Goal: Information Seeking & Learning: Learn about a topic

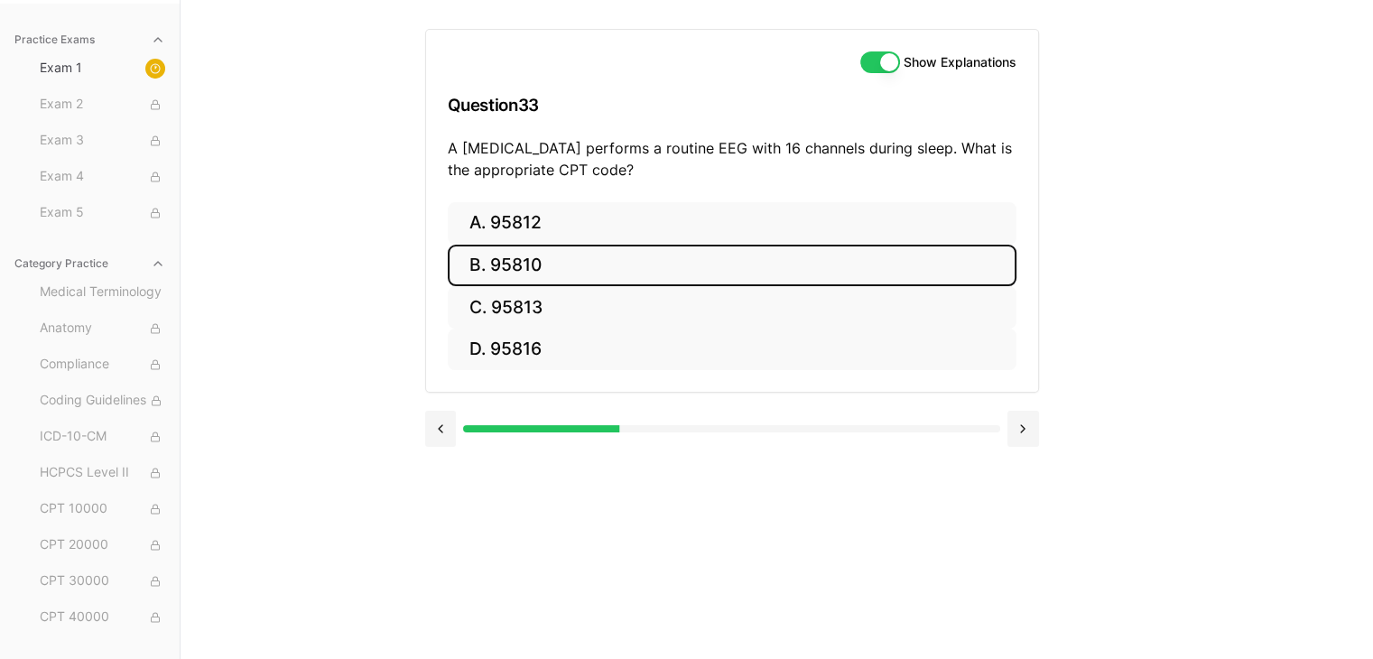
click at [574, 254] on button "B. 95810" at bounding box center [732, 266] width 569 height 42
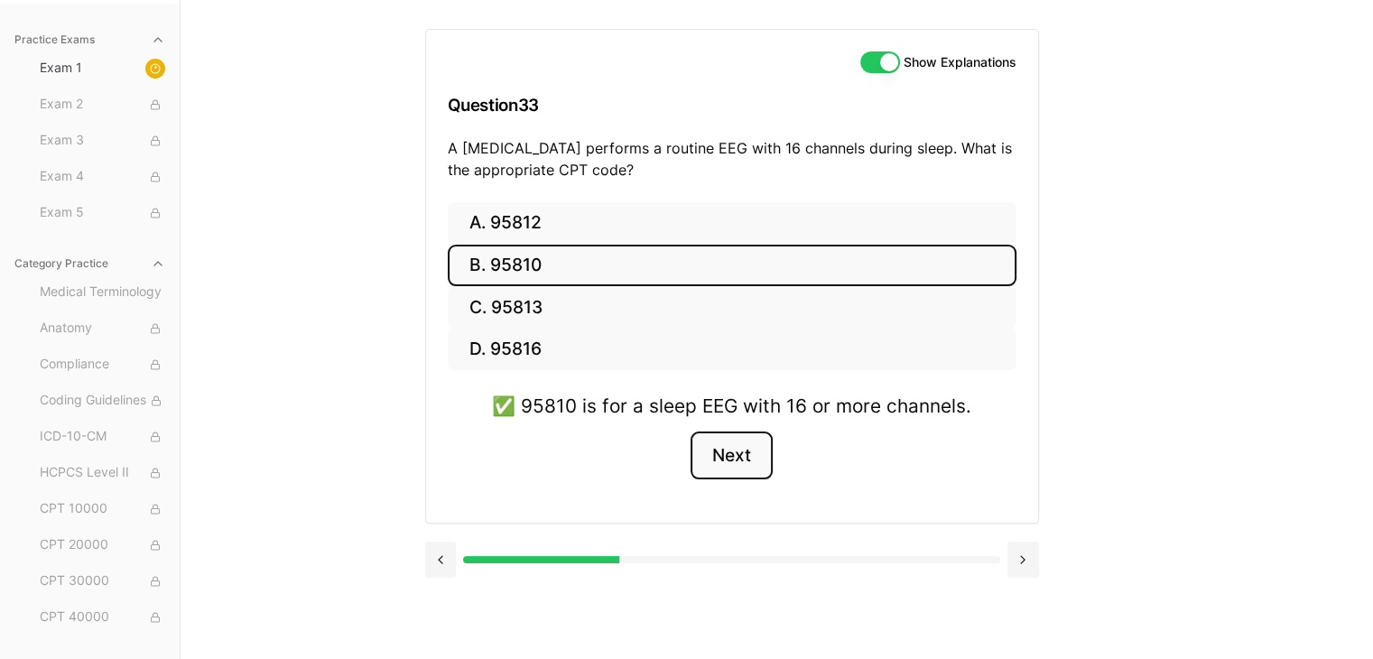
click at [745, 453] on button "Next" at bounding box center [731, 455] width 82 height 49
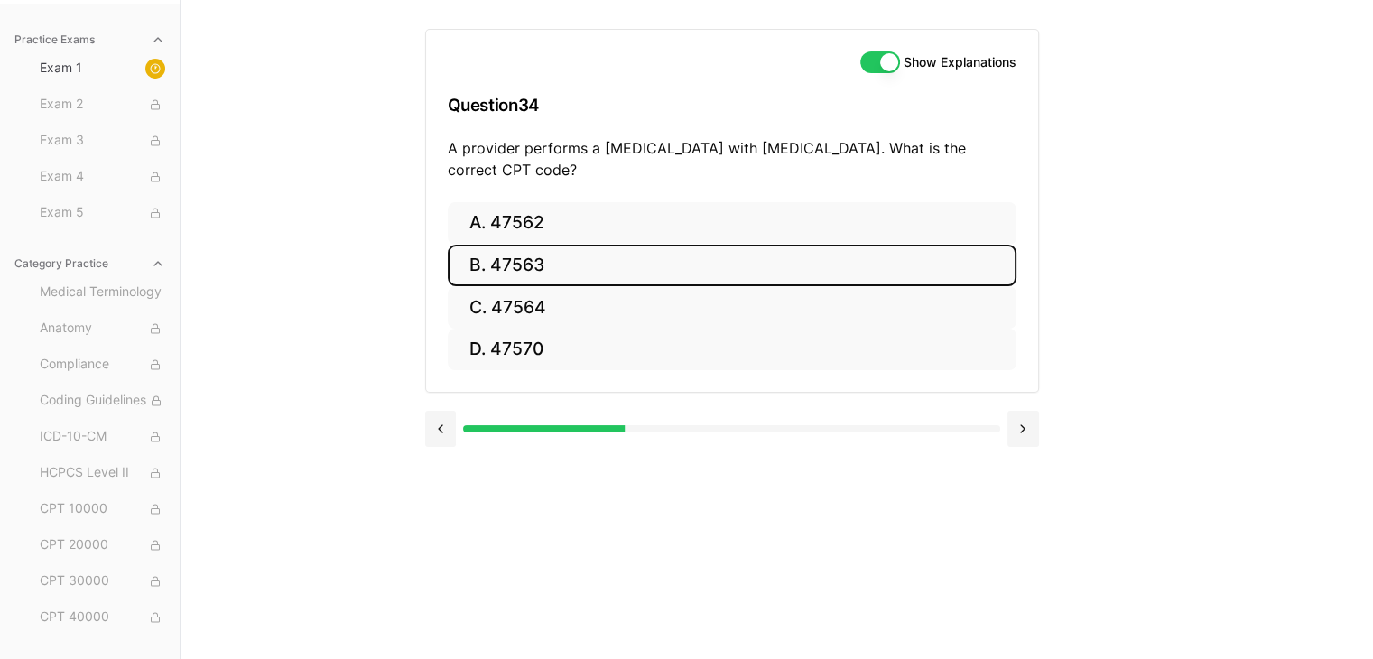
click at [529, 263] on button "B. 47563" at bounding box center [732, 266] width 569 height 42
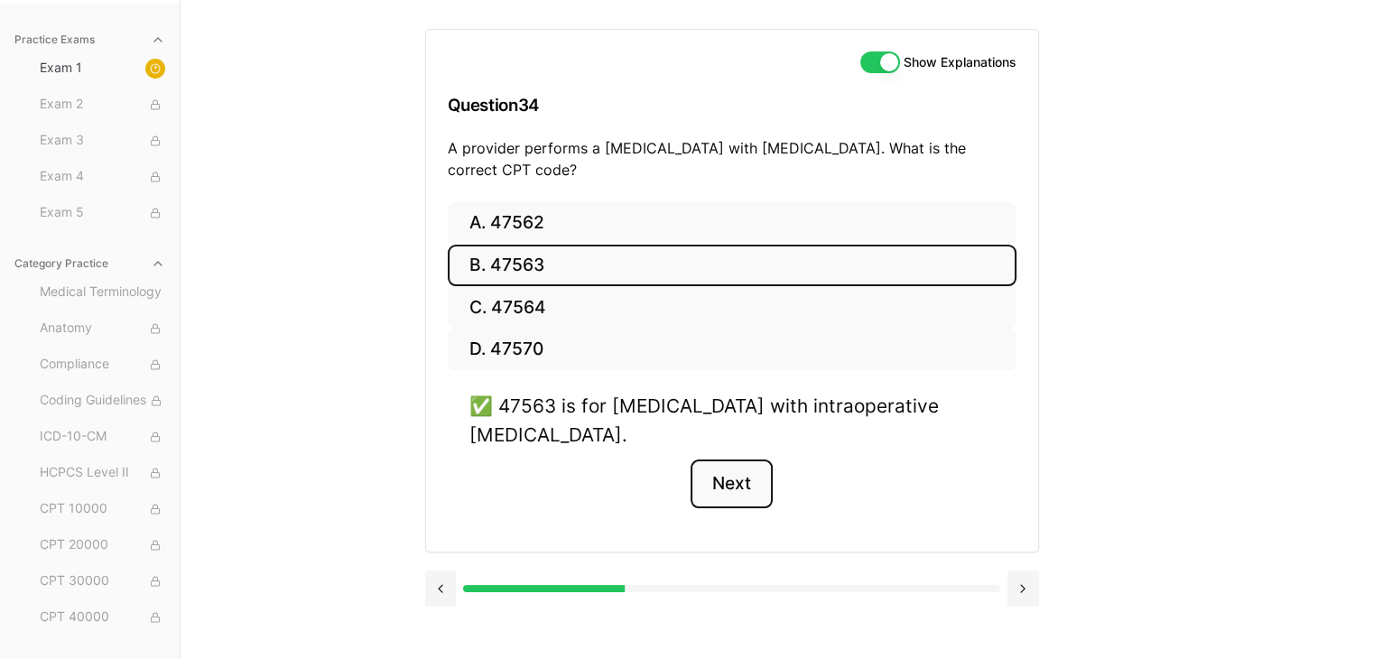
click at [731, 479] on button "Next" at bounding box center [731, 483] width 82 height 49
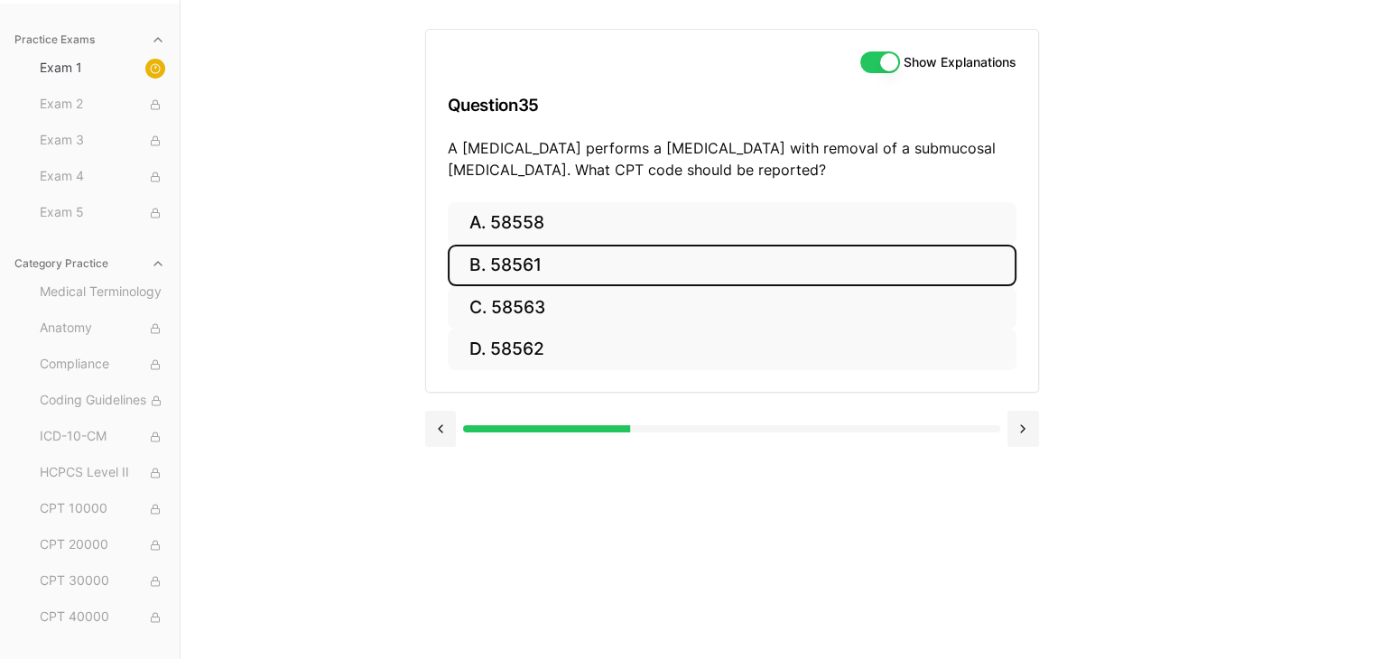
click at [545, 260] on button "B. 58561" at bounding box center [732, 266] width 569 height 42
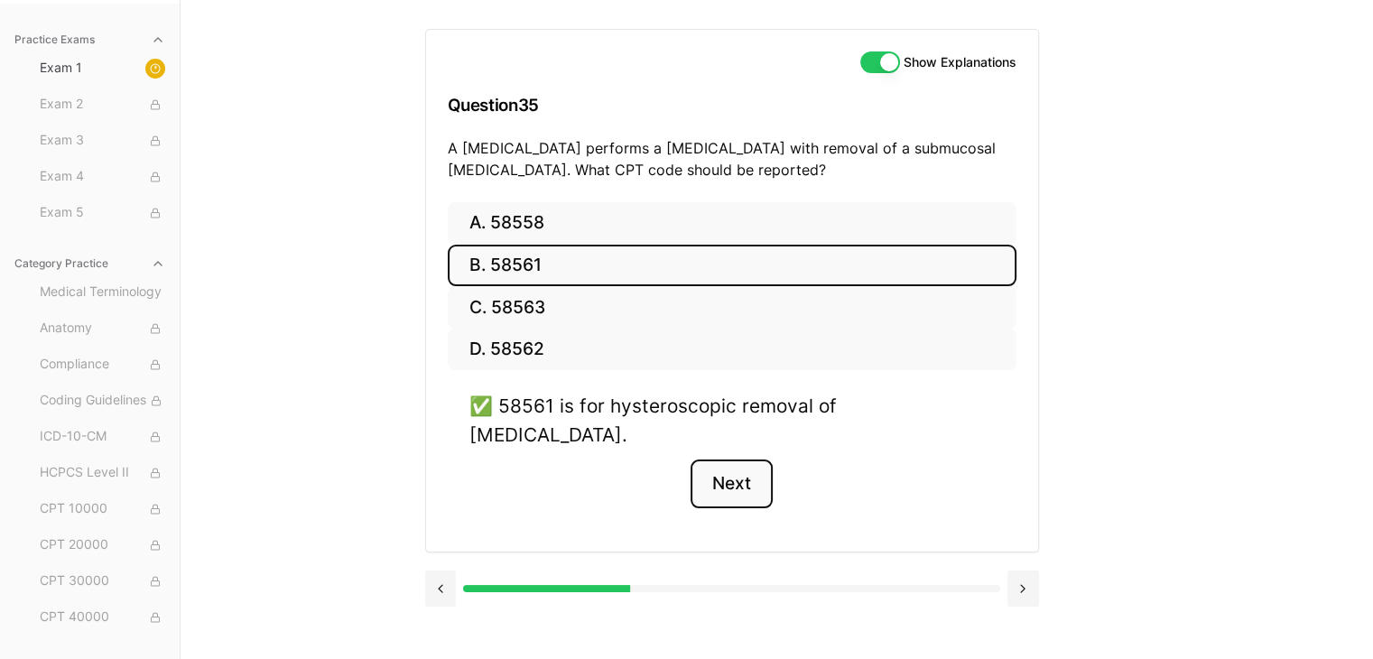
click at [740, 459] on button "Next" at bounding box center [731, 483] width 82 height 49
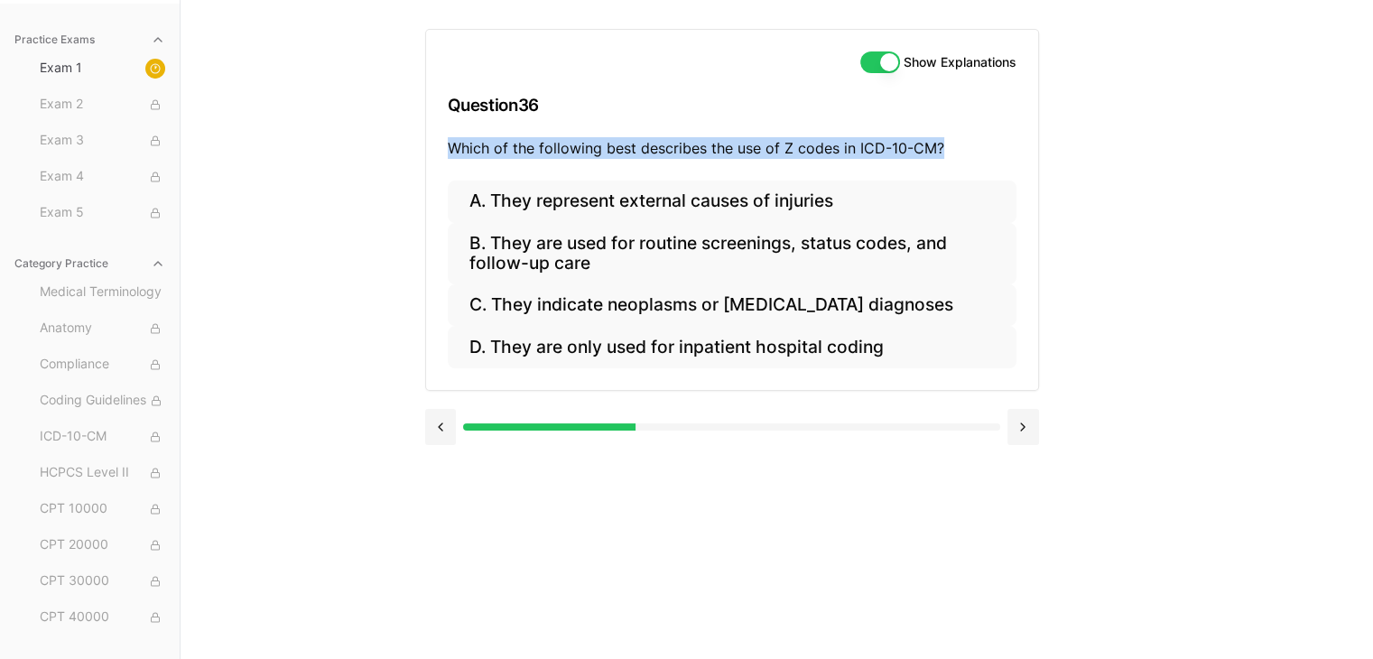
drag, startPoint x: 449, startPoint y: 145, endPoint x: 967, endPoint y: 156, distance: 517.3
click at [967, 156] on p "Which of the following best describes the use of Z codes in ICD-10-CM?" at bounding box center [732, 148] width 569 height 22
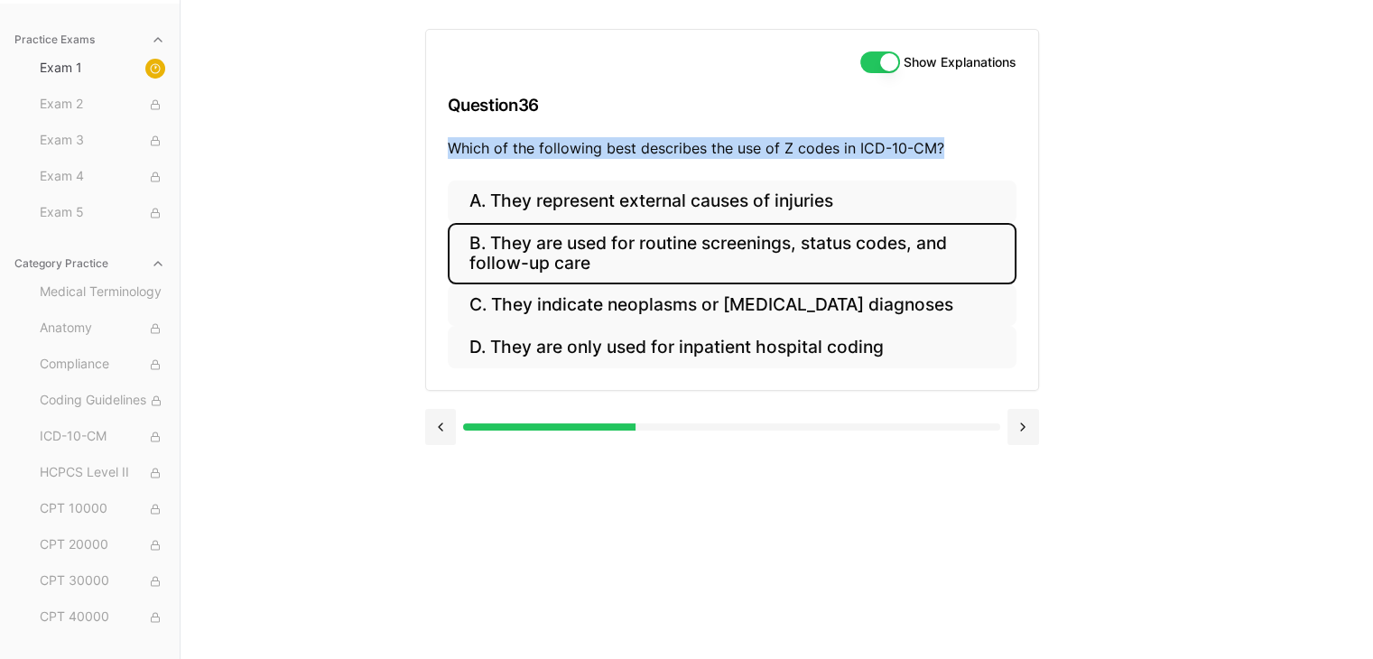
click at [583, 242] on button "B. They are used for routine screenings, status codes, and follow-up care" at bounding box center [732, 253] width 569 height 61
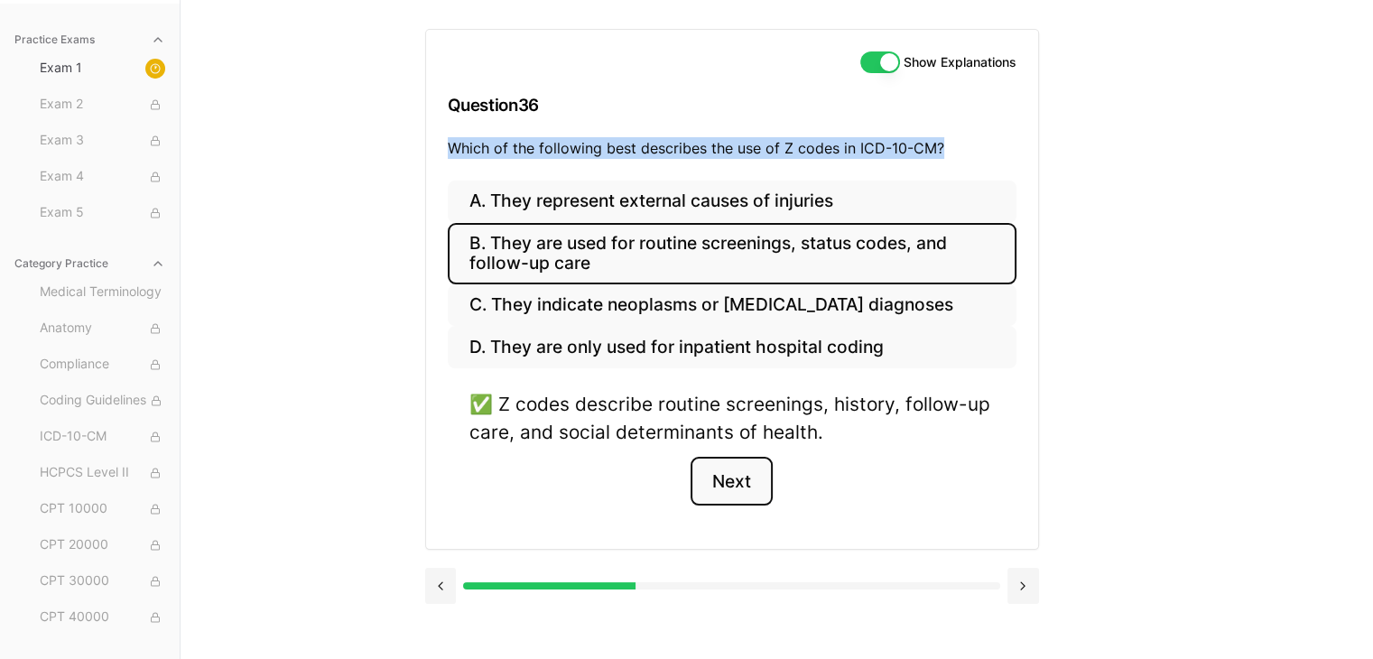
click at [720, 473] on button "Next" at bounding box center [731, 481] width 82 height 49
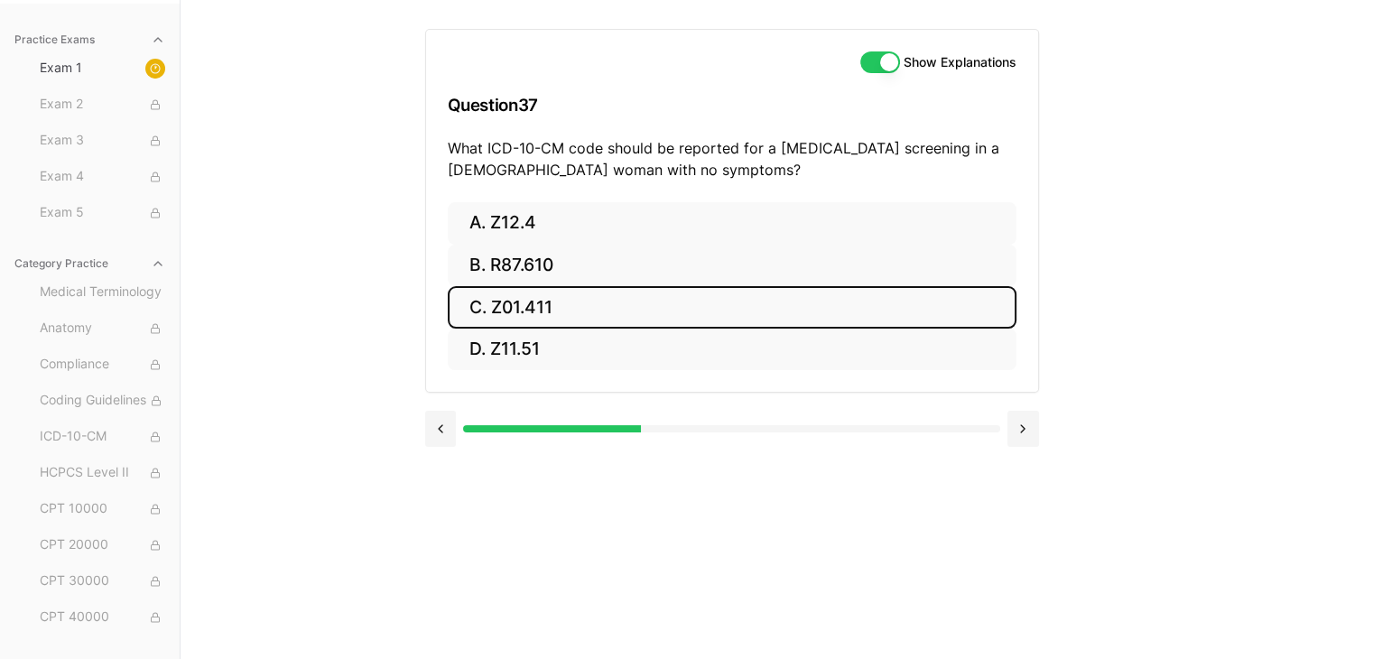
click at [515, 304] on button "C. Z01.411" at bounding box center [732, 307] width 569 height 42
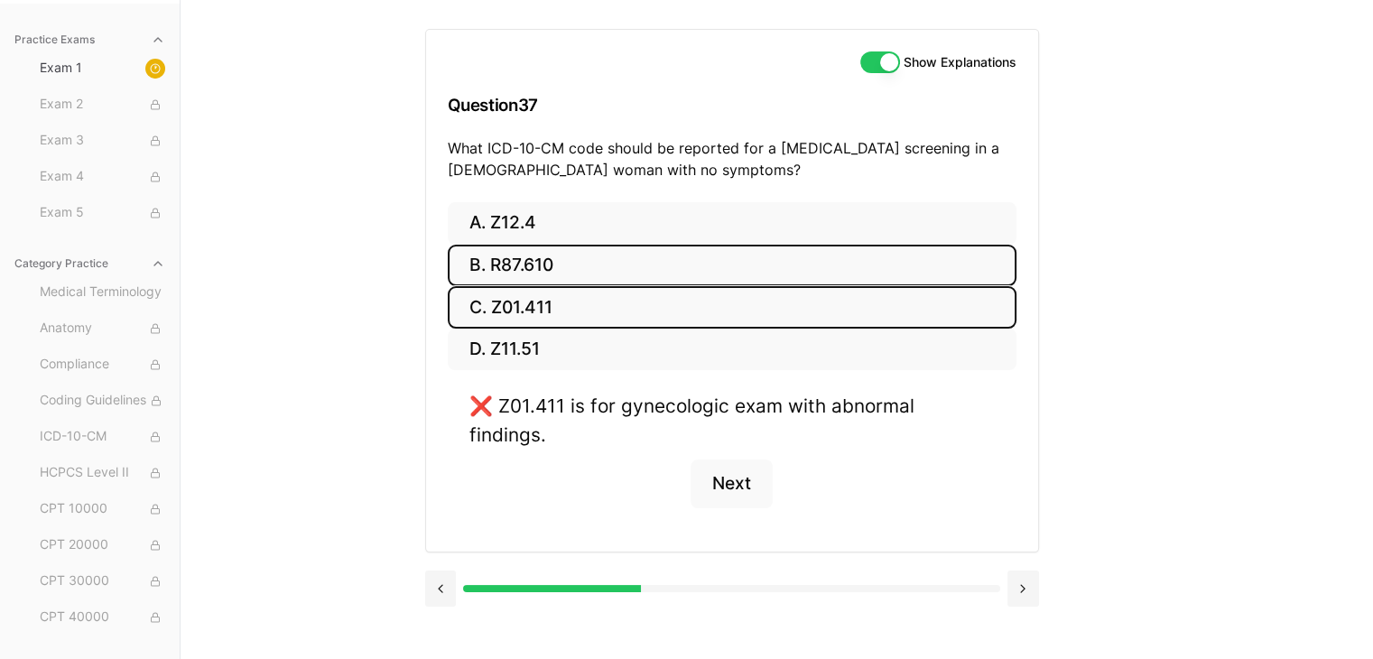
click at [527, 267] on button "B. R87.610" at bounding box center [732, 266] width 569 height 42
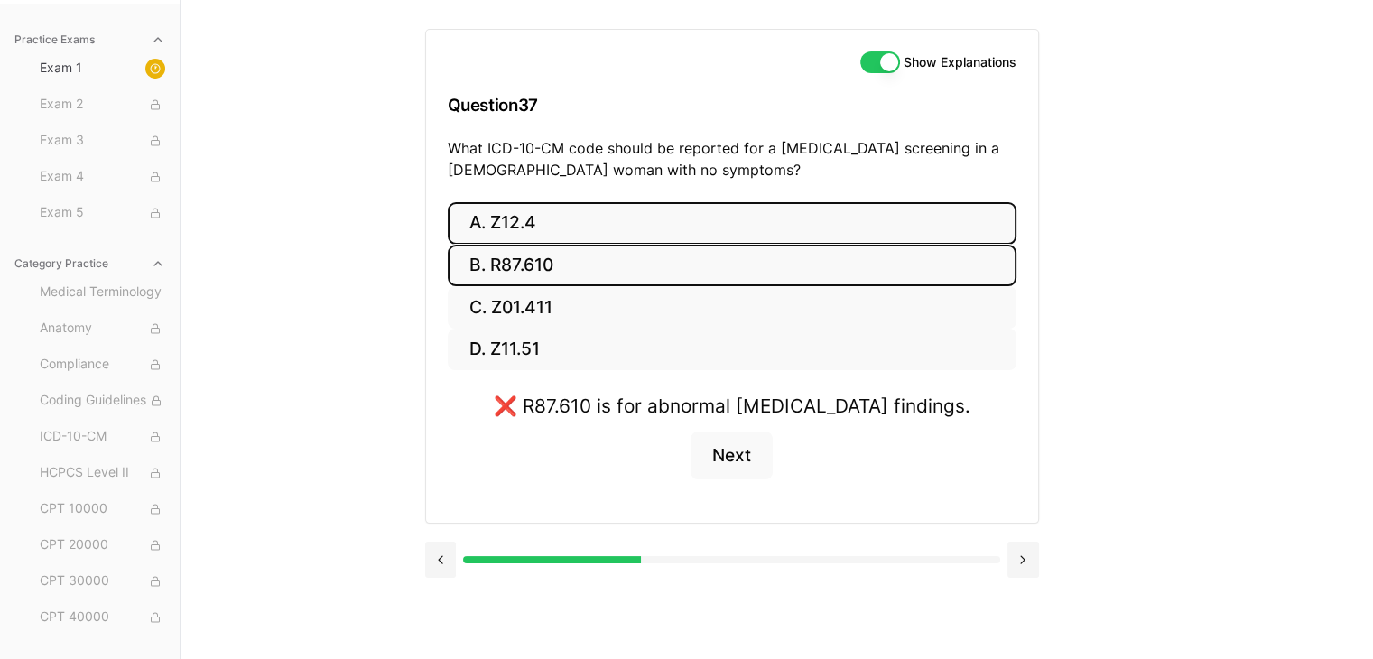
click at [513, 218] on button "A. Z12.4" at bounding box center [732, 223] width 569 height 42
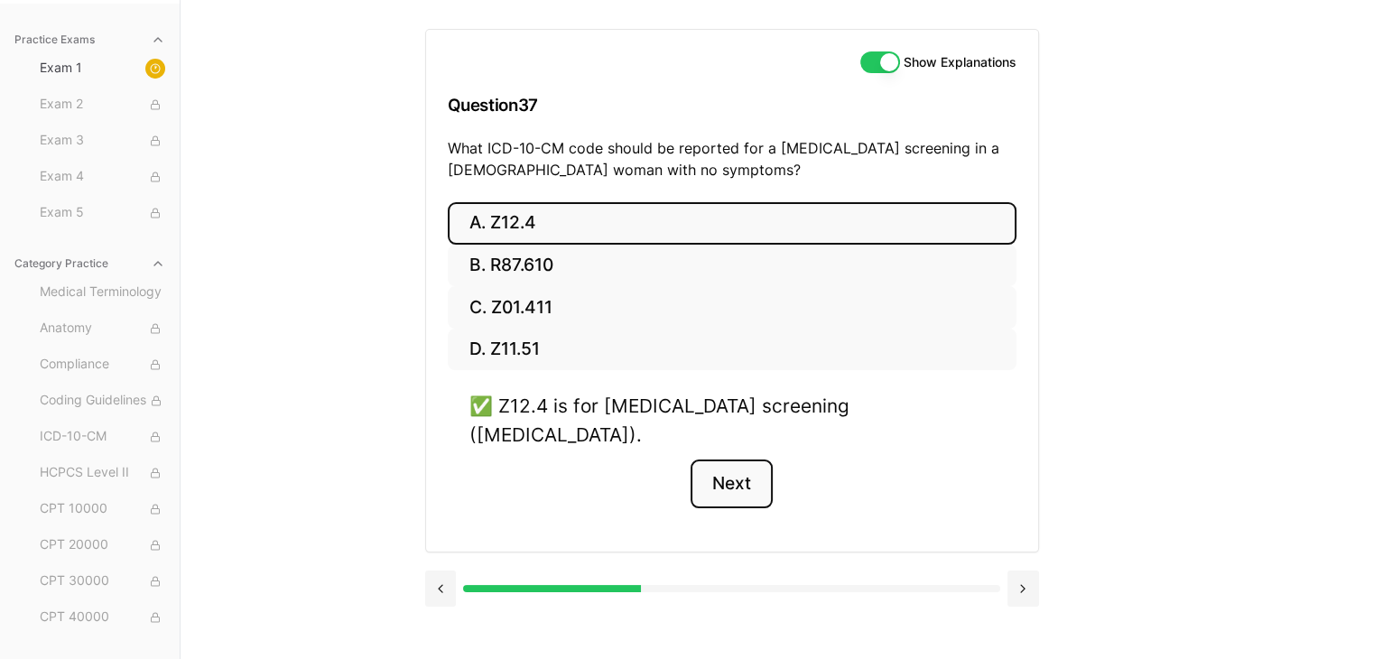
click at [738, 459] on button "Next" at bounding box center [731, 483] width 82 height 49
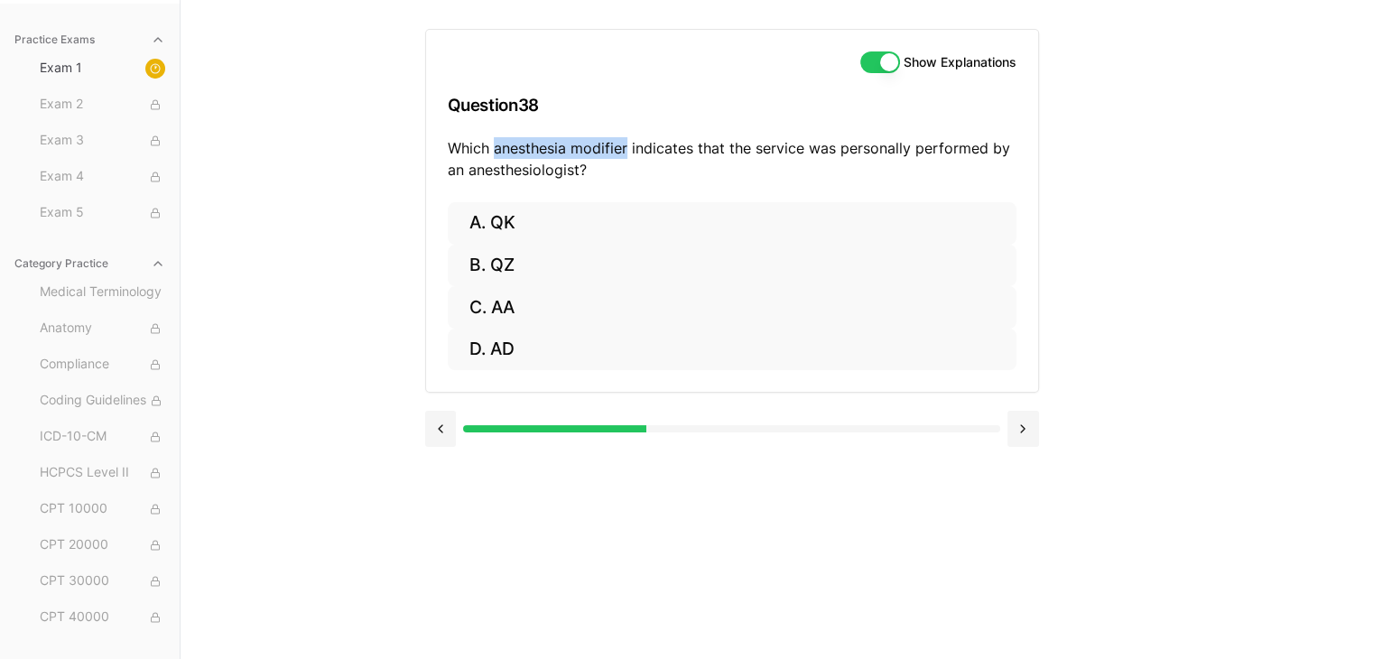
drag, startPoint x: 495, startPoint y: 145, endPoint x: 625, endPoint y: 155, distance: 130.4
click at [625, 155] on p "Which anesthesia modifier indicates that the service was personally performed b…" at bounding box center [732, 158] width 569 height 43
copy p "anesthesia modifier"
click at [1192, 138] on div "Practice Exams Exam 1 Exam 2 Exam 3 Exam 4 Exam 5 Category Practice Medical Ter…" at bounding box center [686, 329] width 1373 height 659
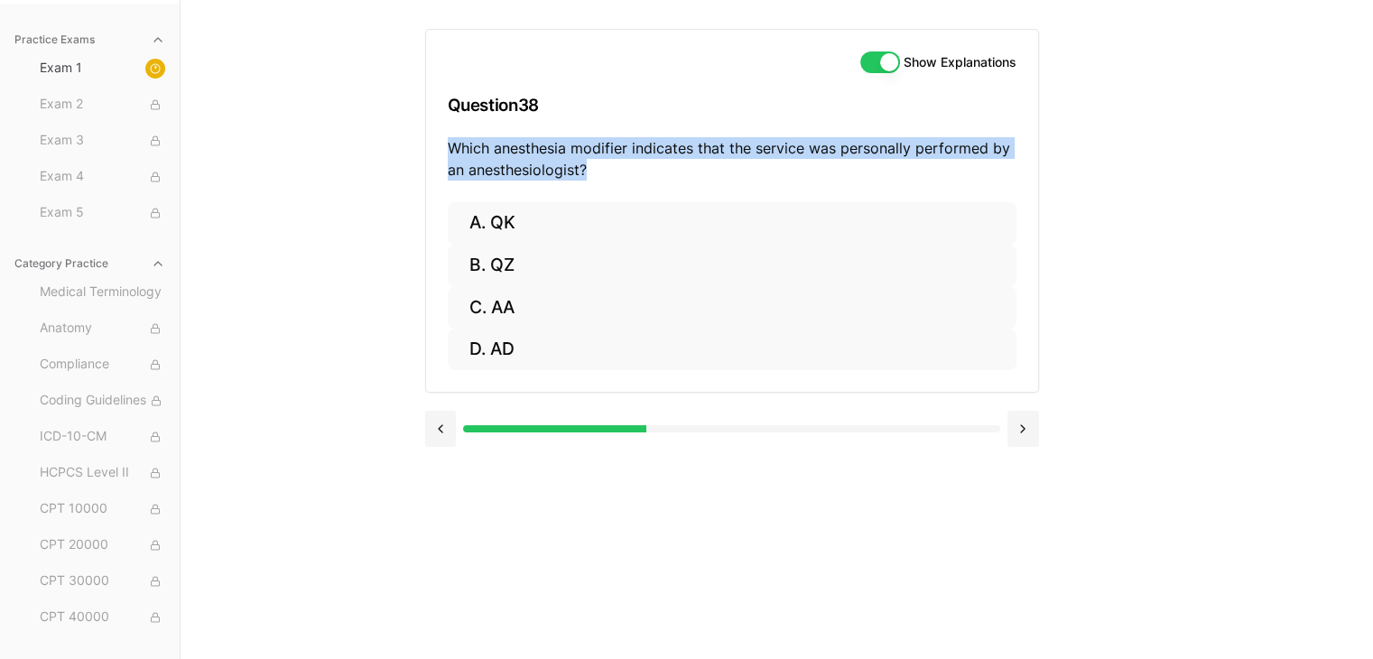
drag, startPoint x: 447, startPoint y: 148, endPoint x: 931, endPoint y: 164, distance: 485.0
click at [931, 164] on p "Which anesthesia modifier indicates that the service was personally performed b…" at bounding box center [732, 158] width 569 height 43
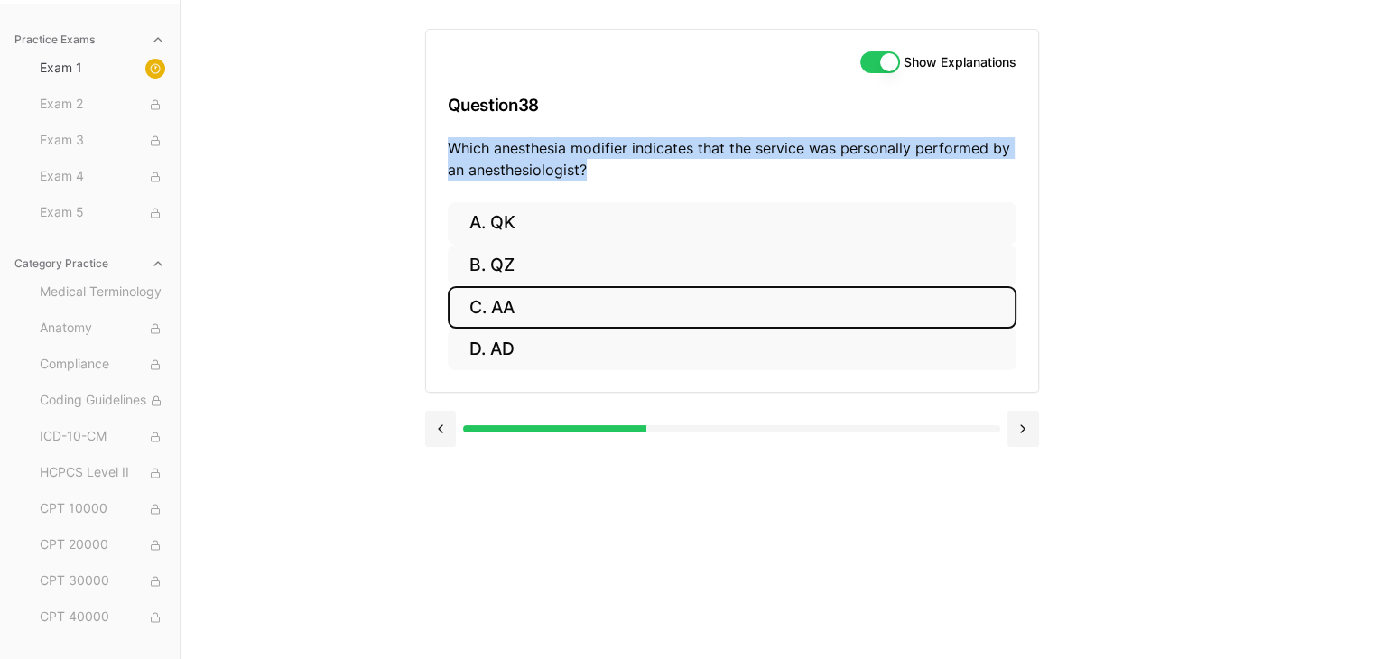
click at [544, 306] on button "C. AA" at bounding box center [732, 307] width 569 height 42
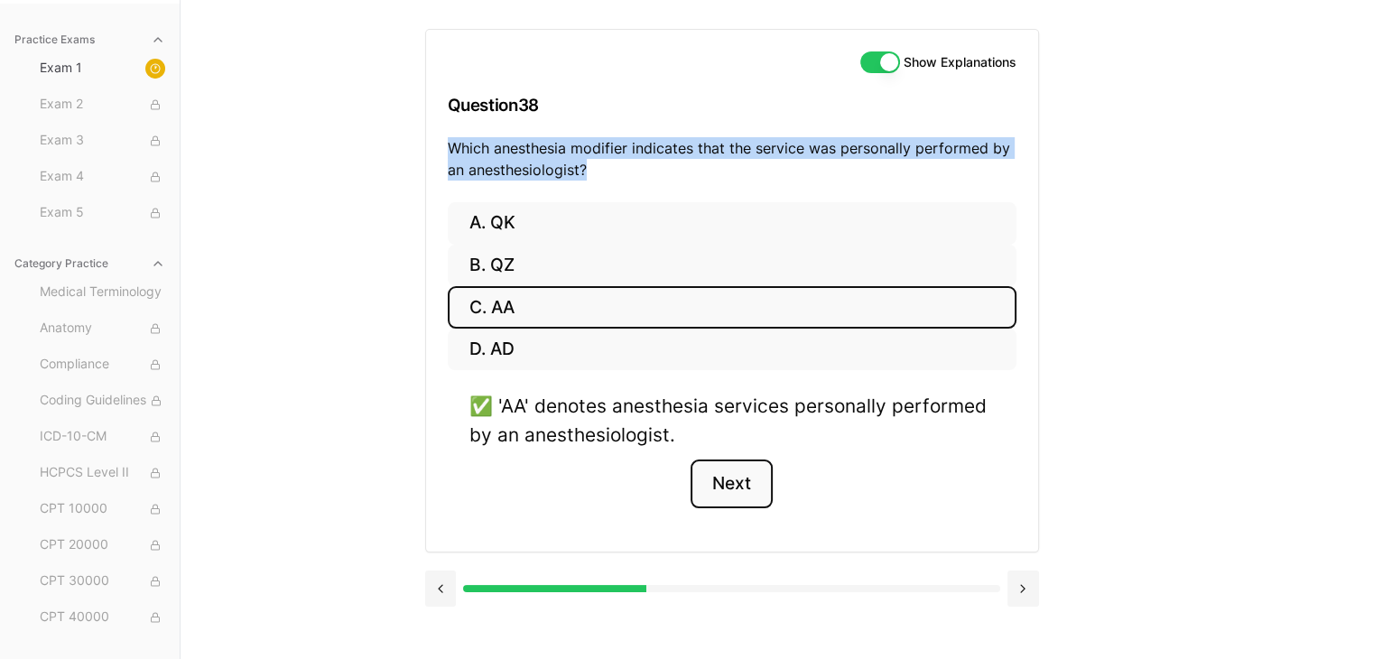
click at [733, 487] on button "Next" at bounding box center [731, 483] width 82 height 49
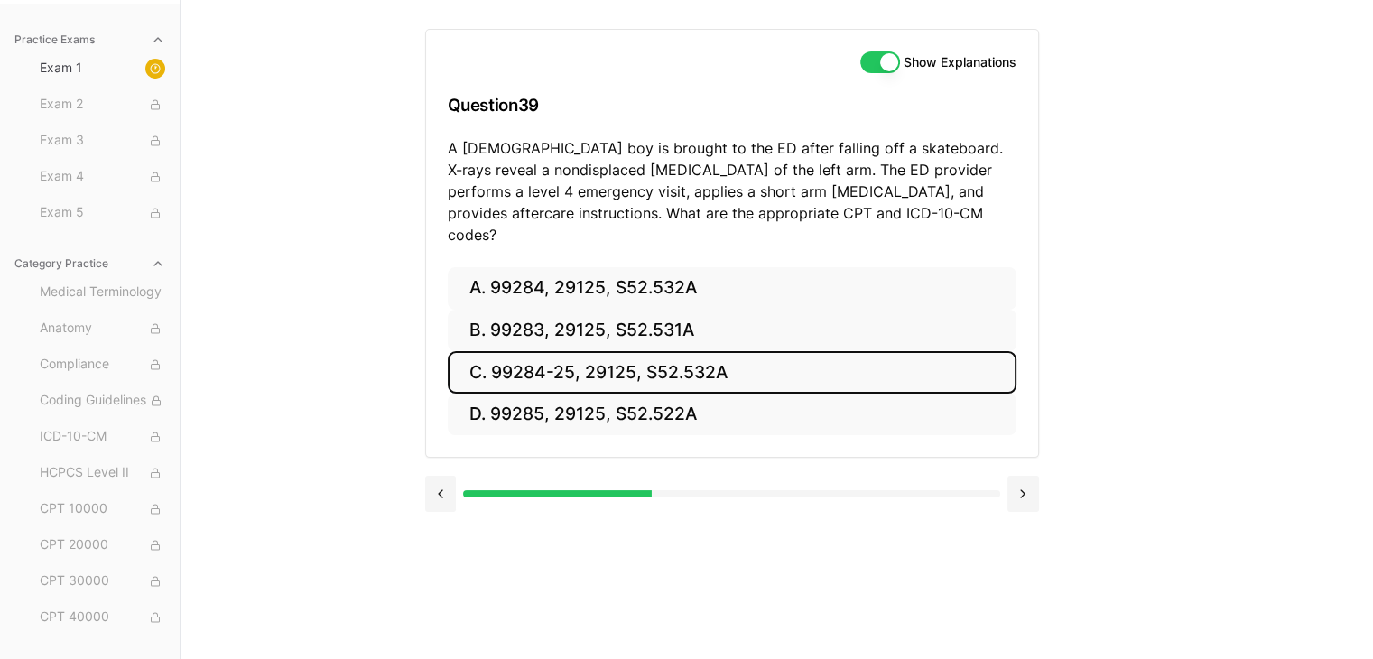
click at [624, 354] on button "C. 99284-25, 29125, S52.532A" at bounding box center [732, 372] width 569 height 42
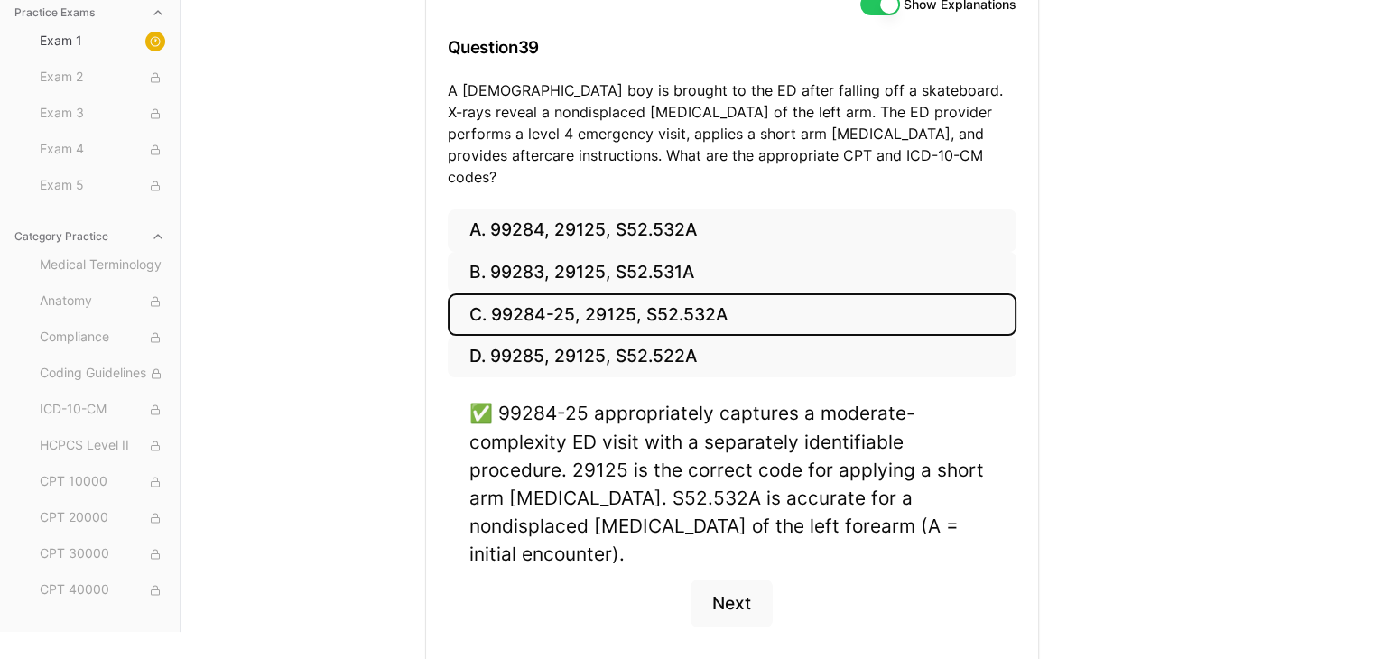
scroll to position [254, 0]
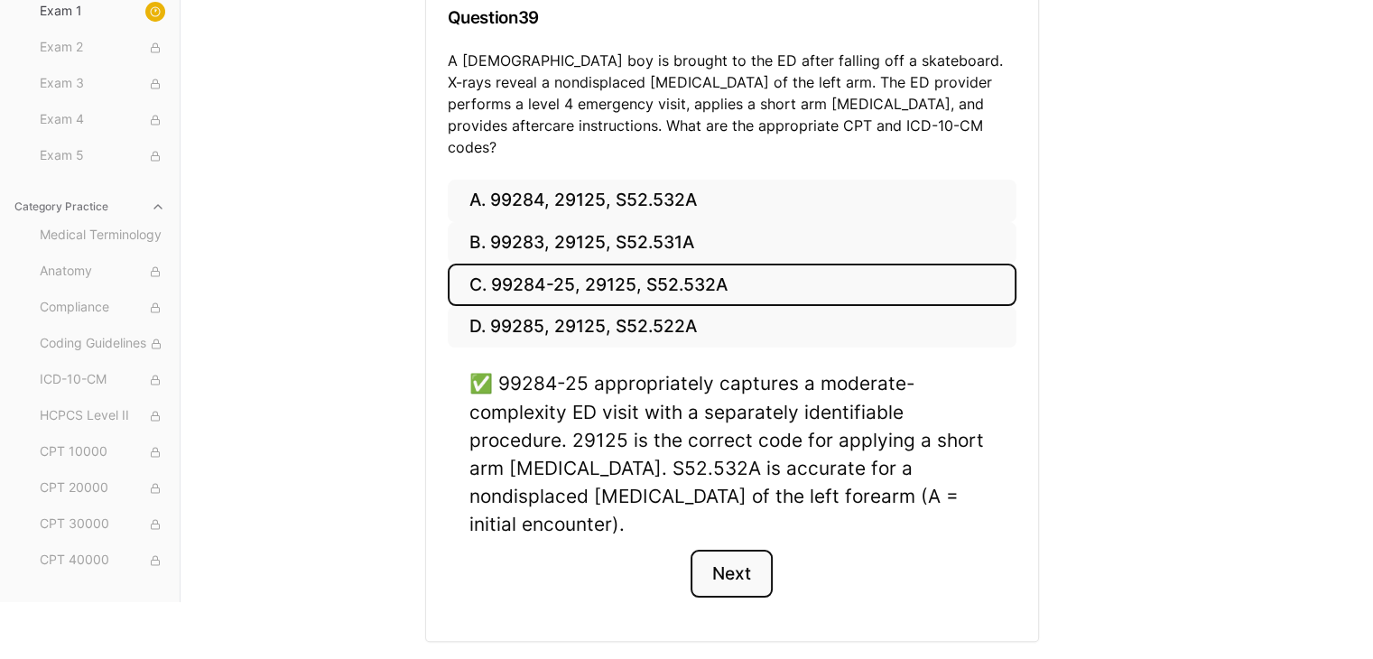
click at [741, 550] on button "Next" at bounding box center [731, 574] width 82 height 49
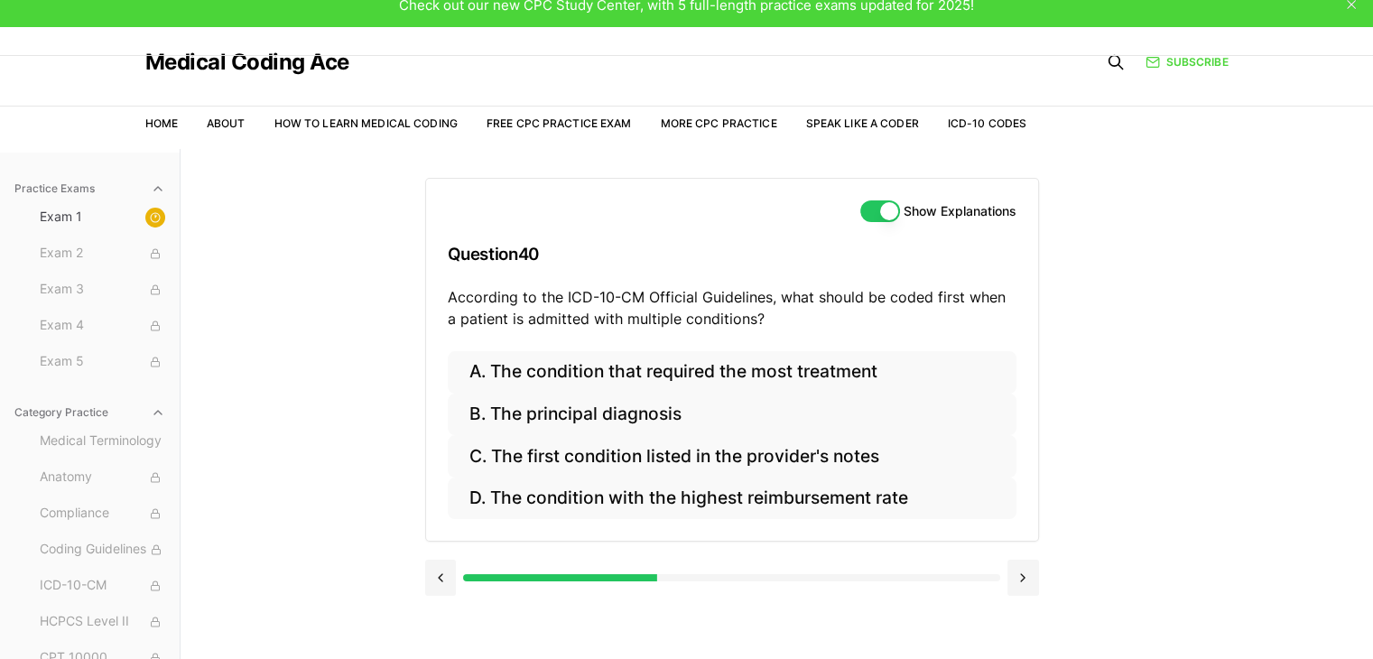
scroll to position [0, 0]
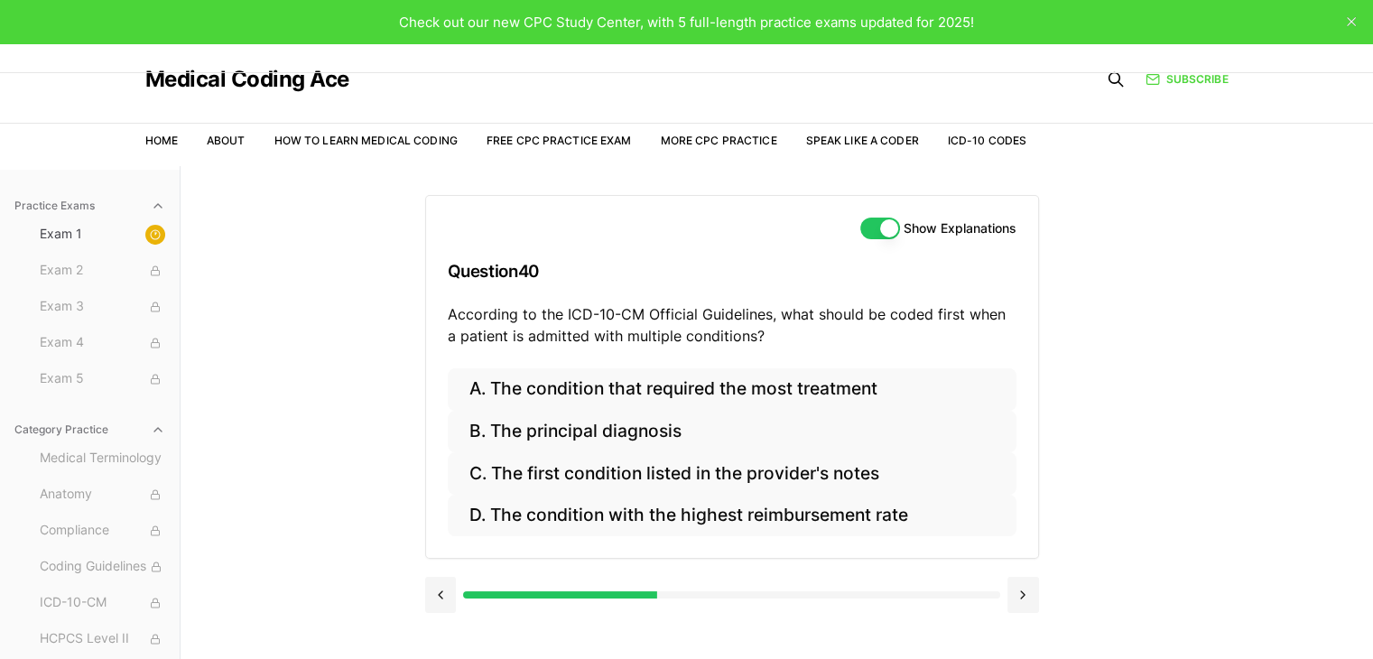
click at [1351, 17] on icon "close" at bounding box center [1351, 21] width 9 height 9
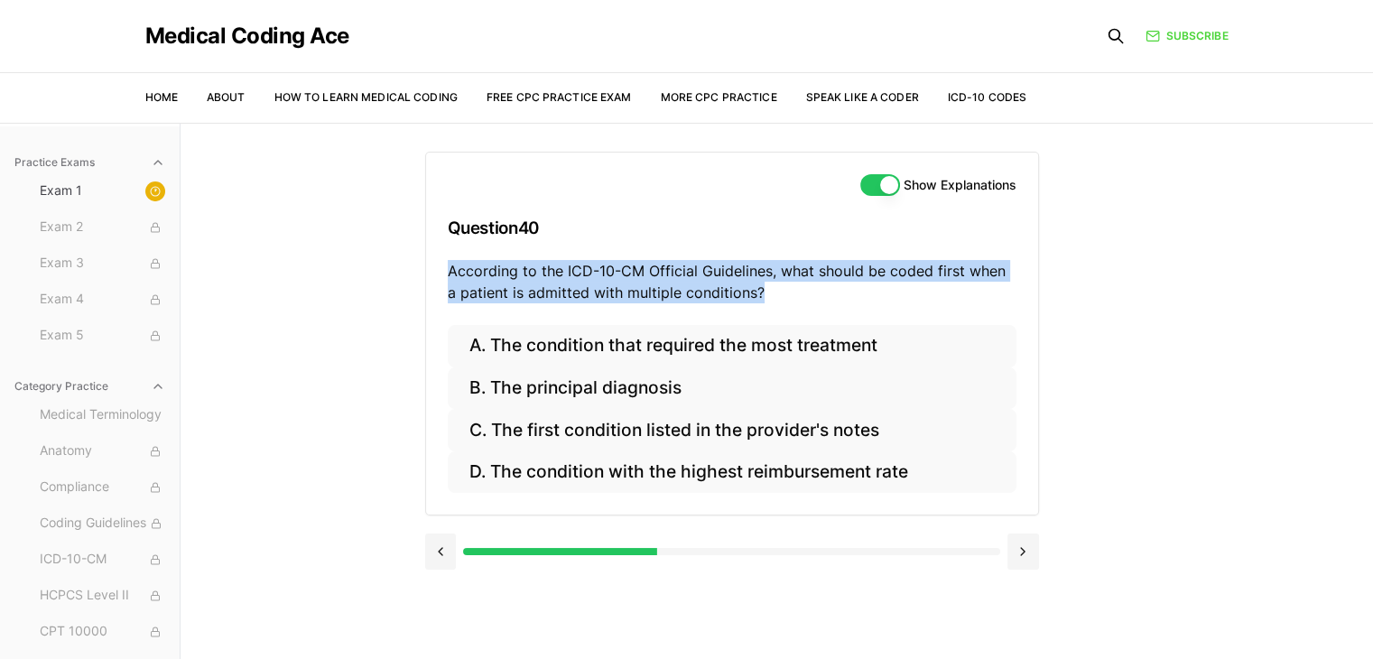
drag, startPoint x: 444, startPoint y: 269, endPoint x: 774, endPoint y: 293, distance: 330.3
click at [774, 293] on div "Show Explanations Question 40 According to the ICD-10-CM Official Guidelines, w…" at bounding box center [732, 239] width 612 height 172
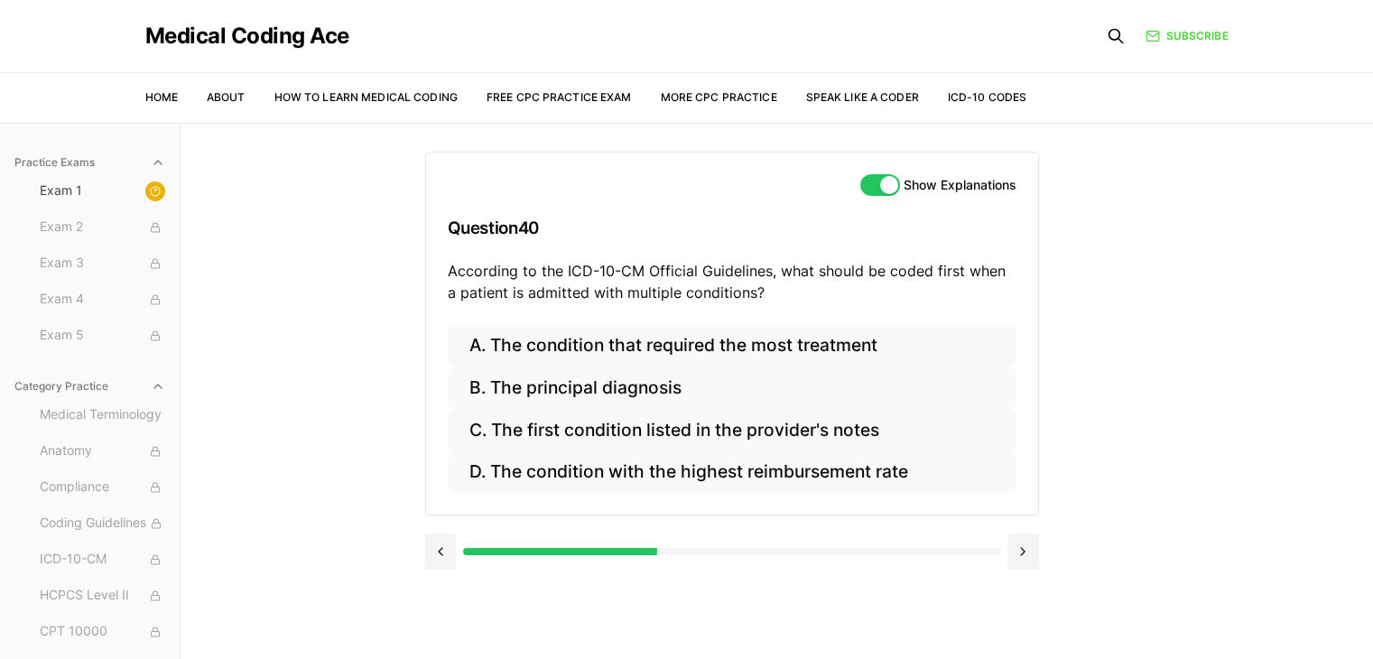
click at [1230, 390] on div "Practice Exams Exam 1 Exam 2 Exam 3 Exam 4 Exam 5 Category Practice Medical Ter…" at bounding box center [686, 452] width 1373 height 659
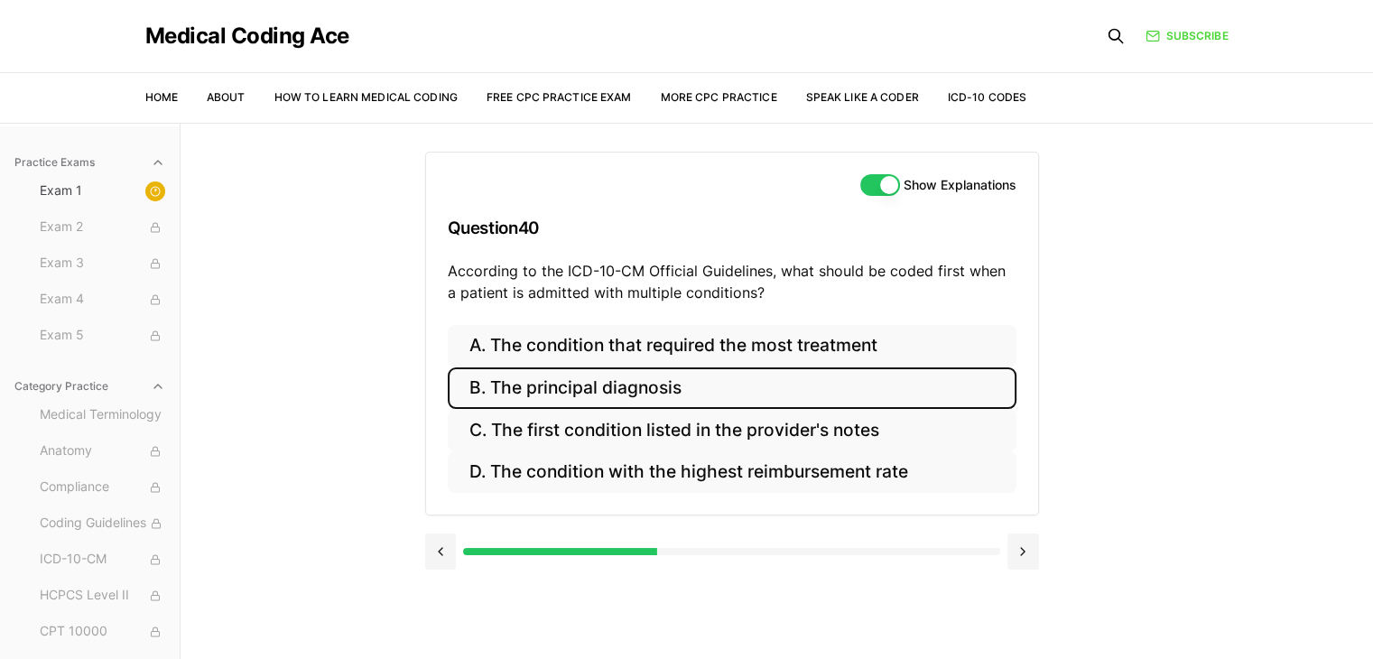
click at [705, 384] on button "B. The principal diagnosis" at bounding box center [732, 388] width 569 height 42
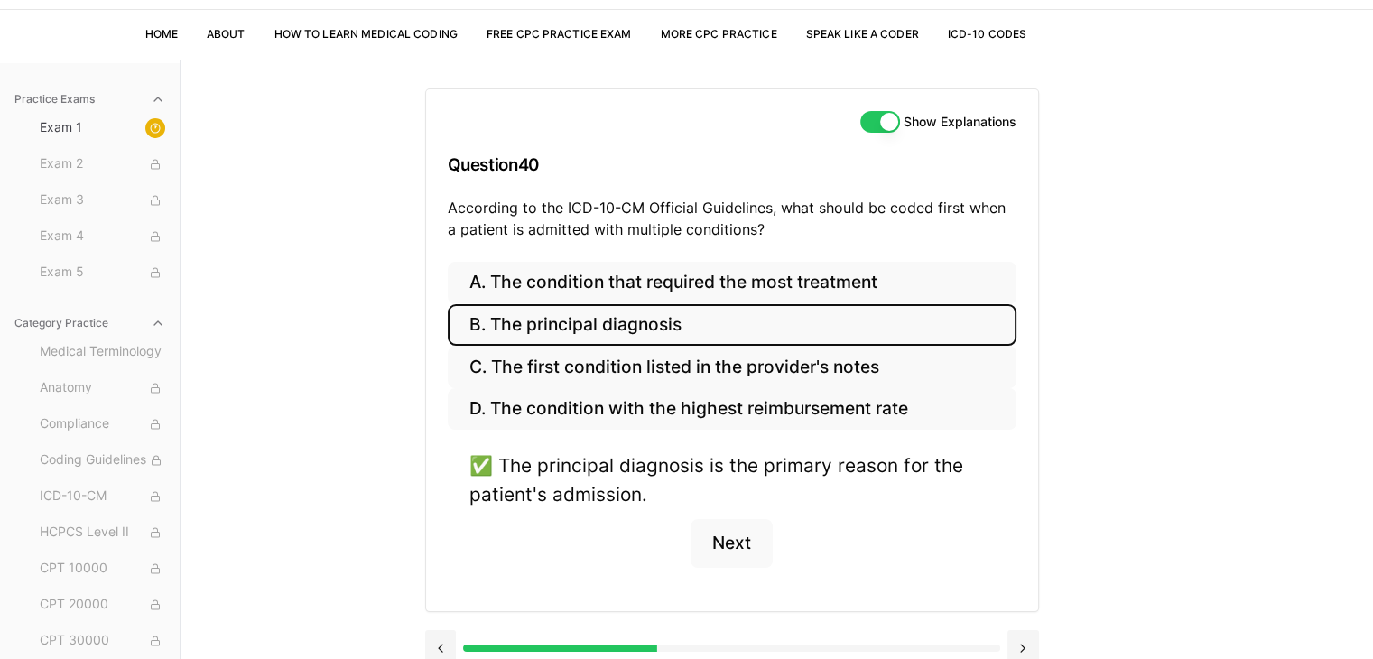
scroll to position [90, 0]
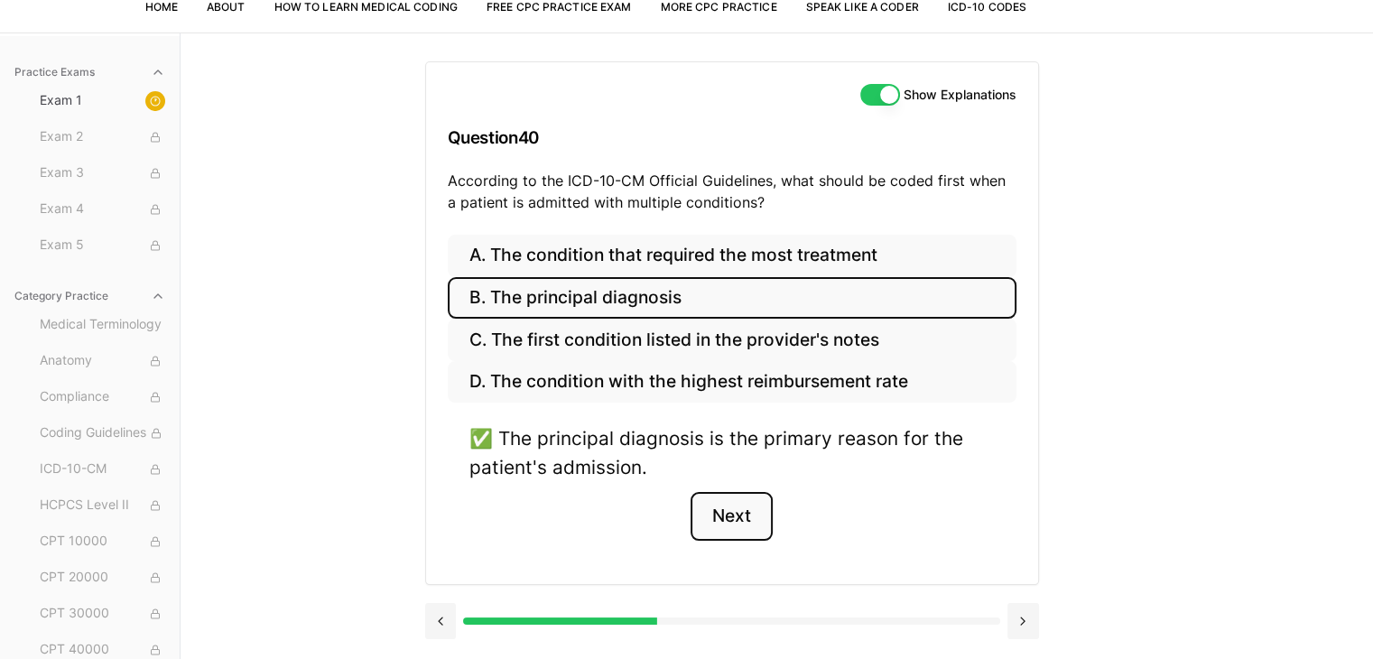
click at [736, 520] on button "Next" at bounding box center [731, 516] width 82 height 49
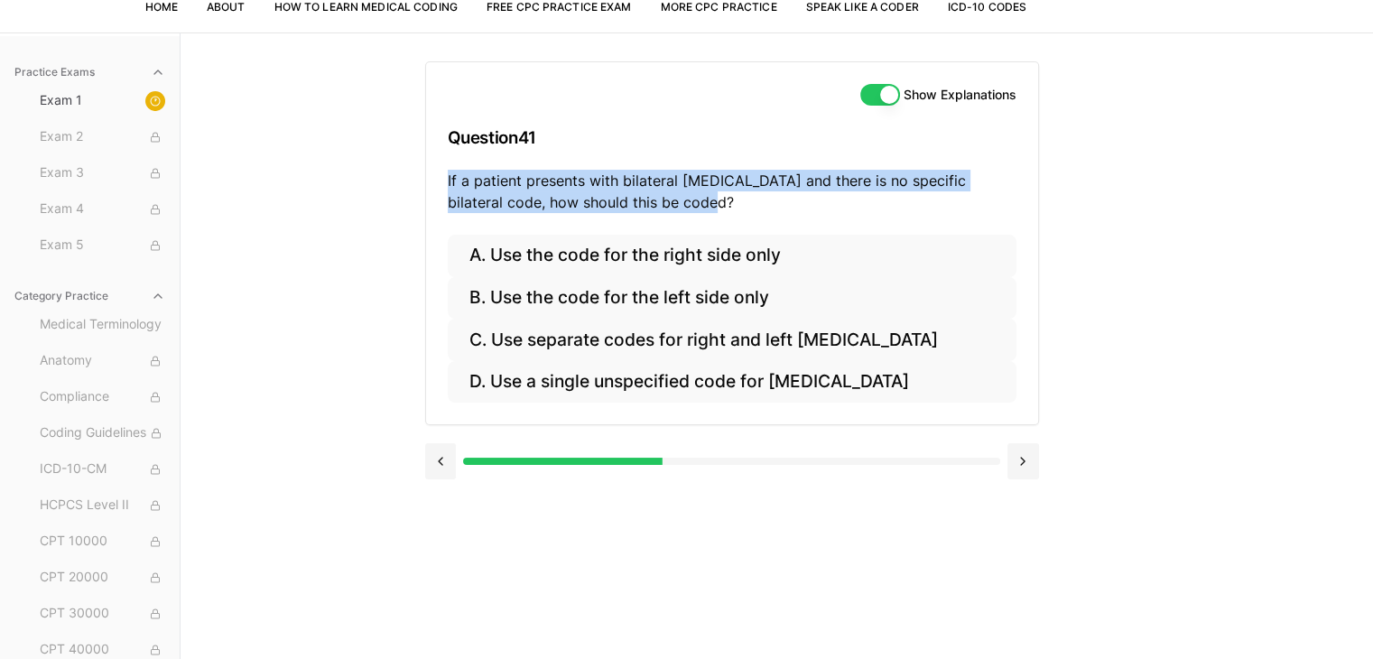
drag, startPoint x: 447, startPoint y: 185, endPoint x: 836, endPoint y: 214, distance: 390.1
click at [836, 216] on div "Show Explanations Question 41 If a patient presents with bilateral [MEDICAL_DAT…" at bounding box center [732, 148] width 612 height 172
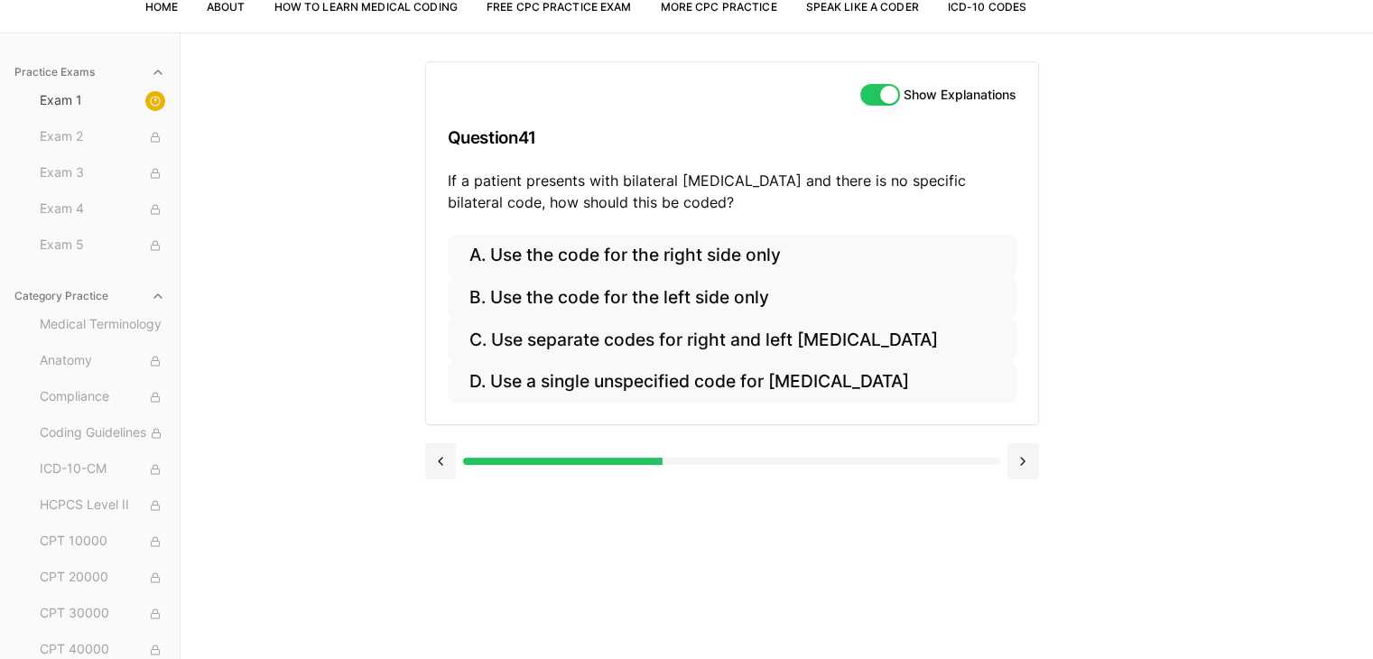
click at [1336, 375] on div "Practice Exams Exam 1 Exam 2 Exam 3 Exam 4 Exam 5 Category Practice Medical Ter…" at bounding box center [686, 361] width 1373 height 659
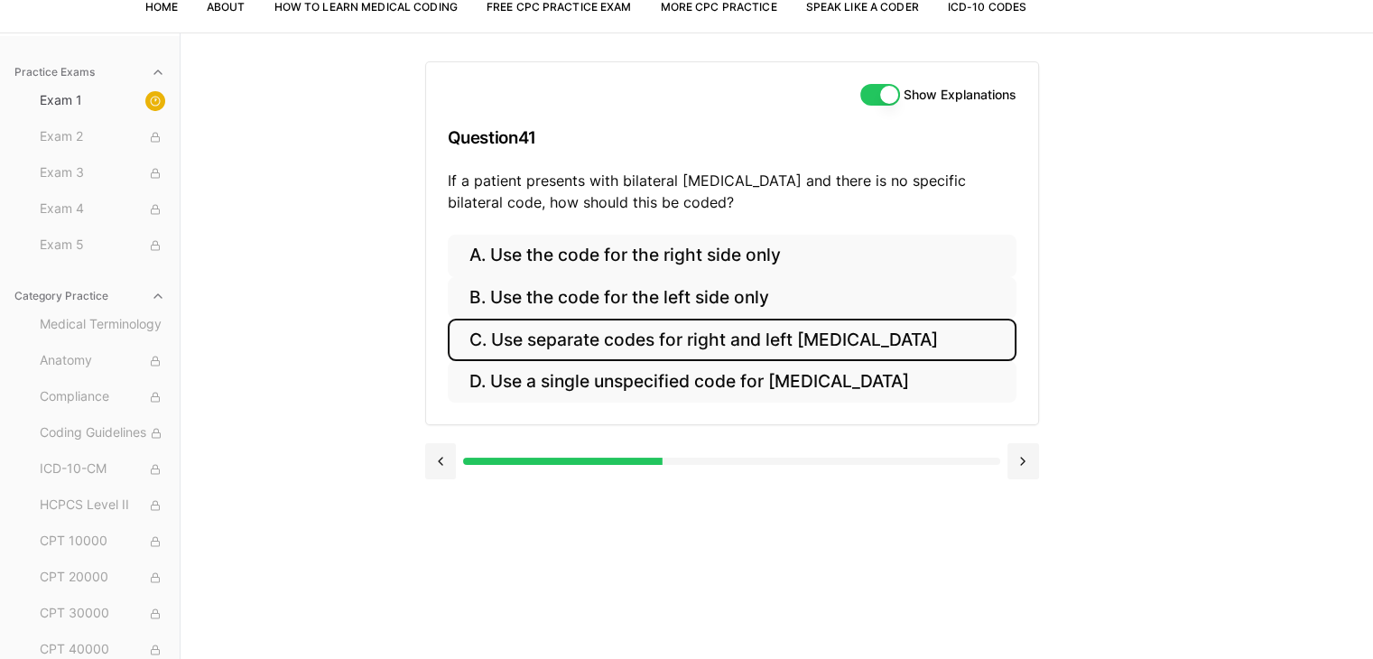
click at [767, 333] on button "C. Use separate codes for right and left [MEDICAL_DATA]" at bounding box center [732, 340] width 569 height 42
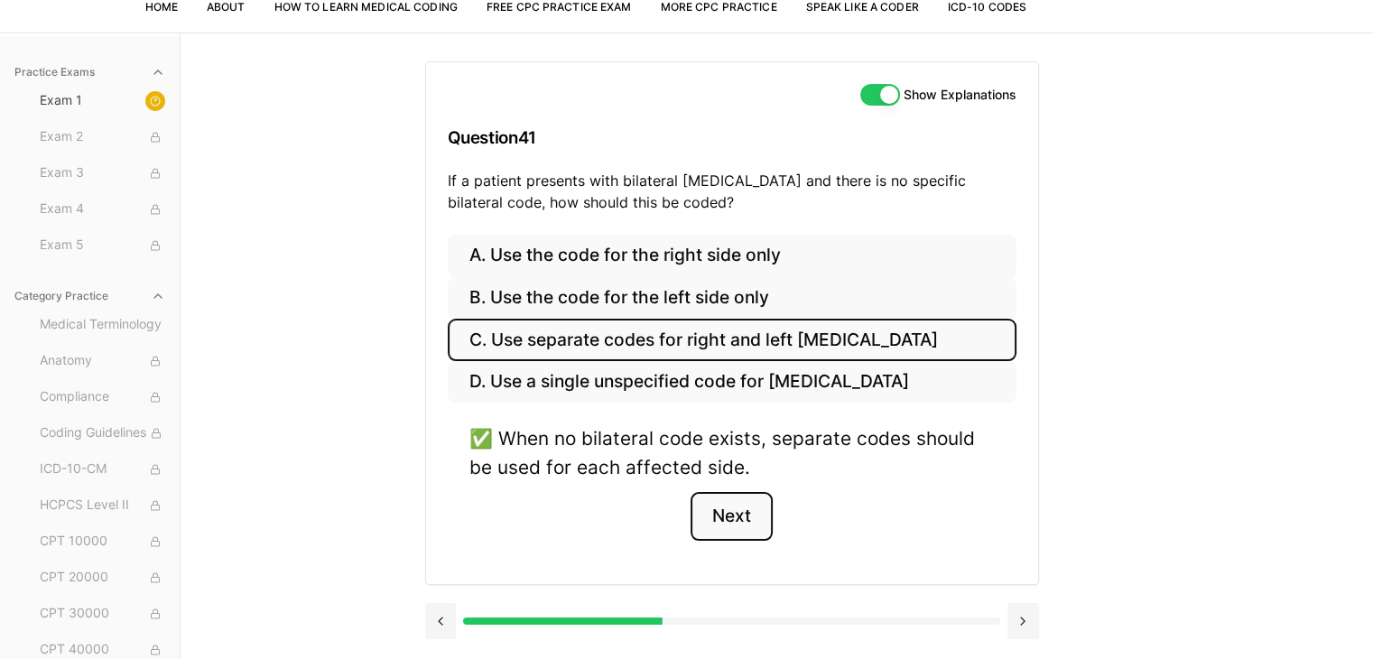
click at [729, 510] on button "Next" at bounding box center [731, 516] width 82 height 49
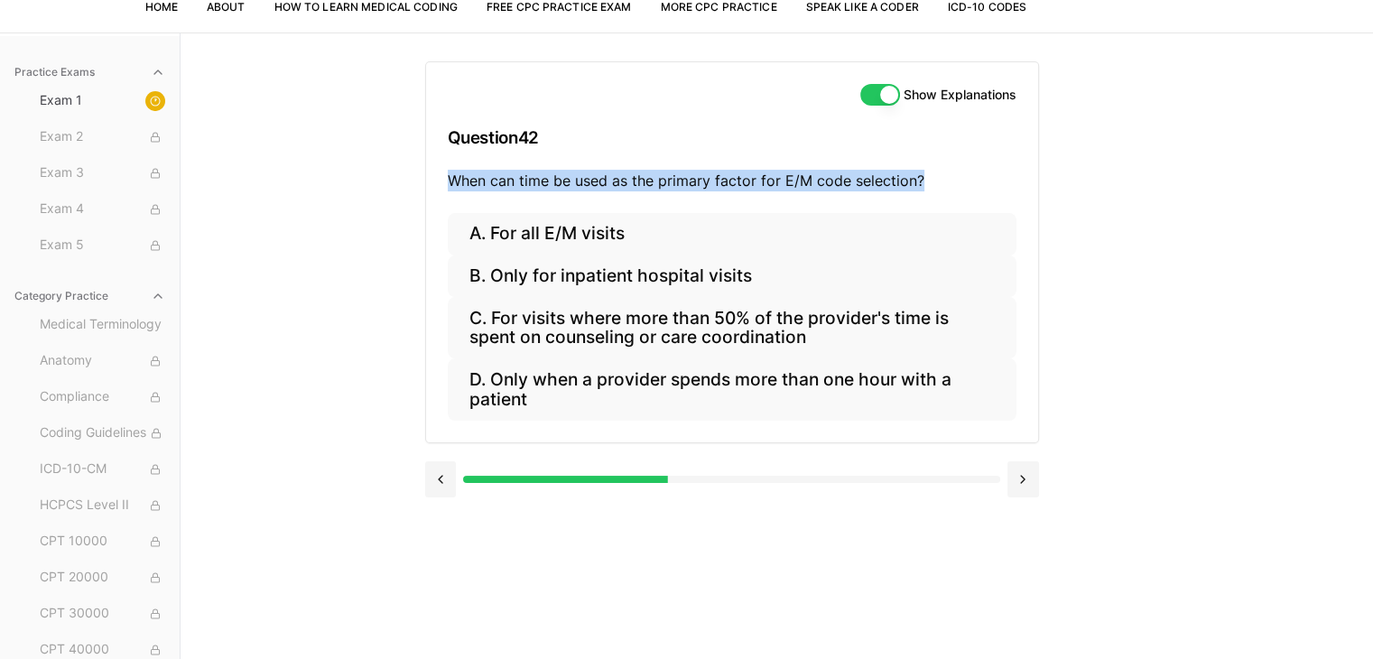
drag, startPoint x: 448, startPoint y: 176, endPoint x: 941, endPoint y: 181, distance: 493.7
click at [941, 181] on p "When can time be used as the primary factor for E/M code selection?" at bounding box center [732, 181] width 569 height 22
copy p "When can time be used as the primary factor for E/M code selection?"
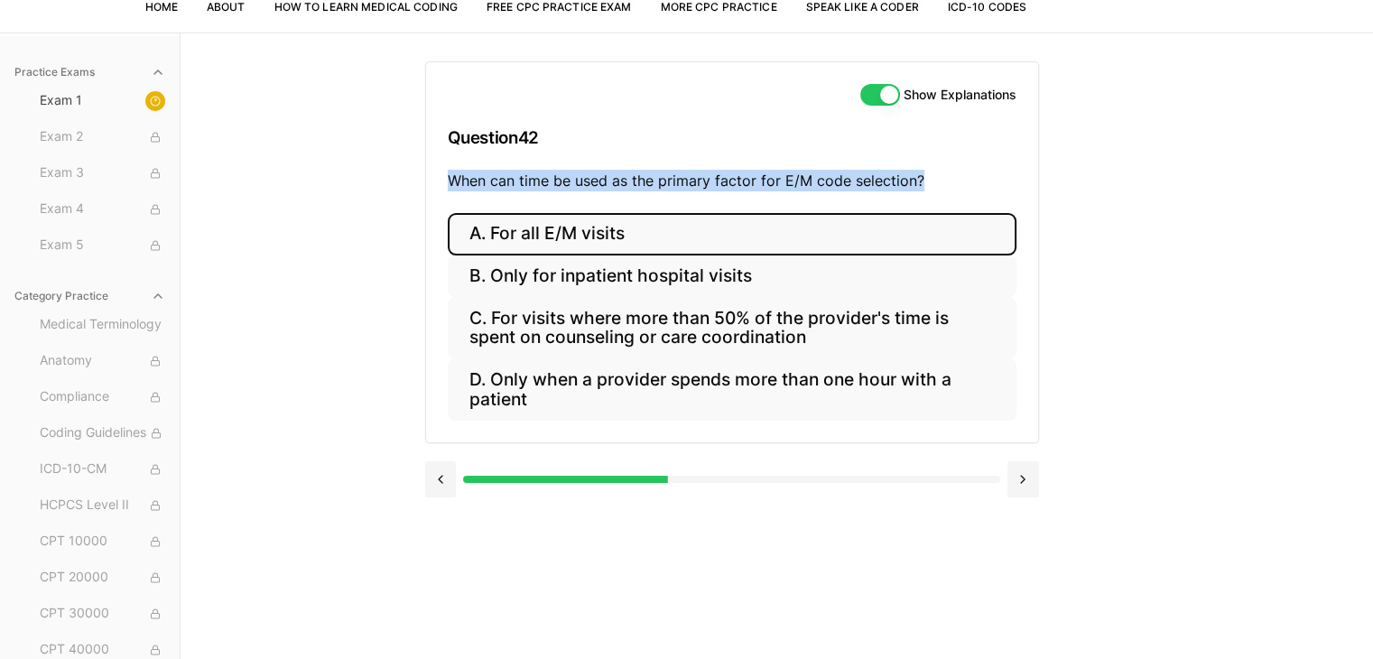
click at [963, 234] on button "A. For all E/M visits" at bounding box center [732, 234] width 569 height 42
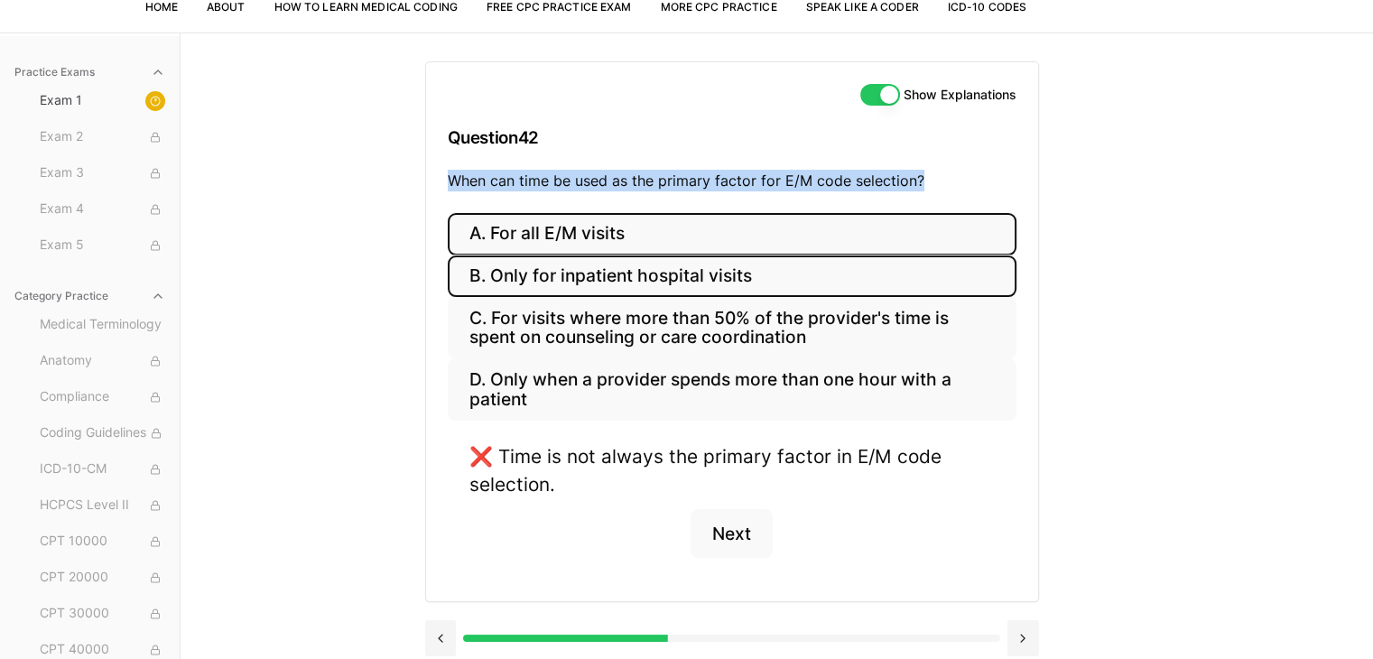
click at [661, 277] on button "B. Only for inpatient hospital visits" at bounding box center [732, 276] width 569 height 42
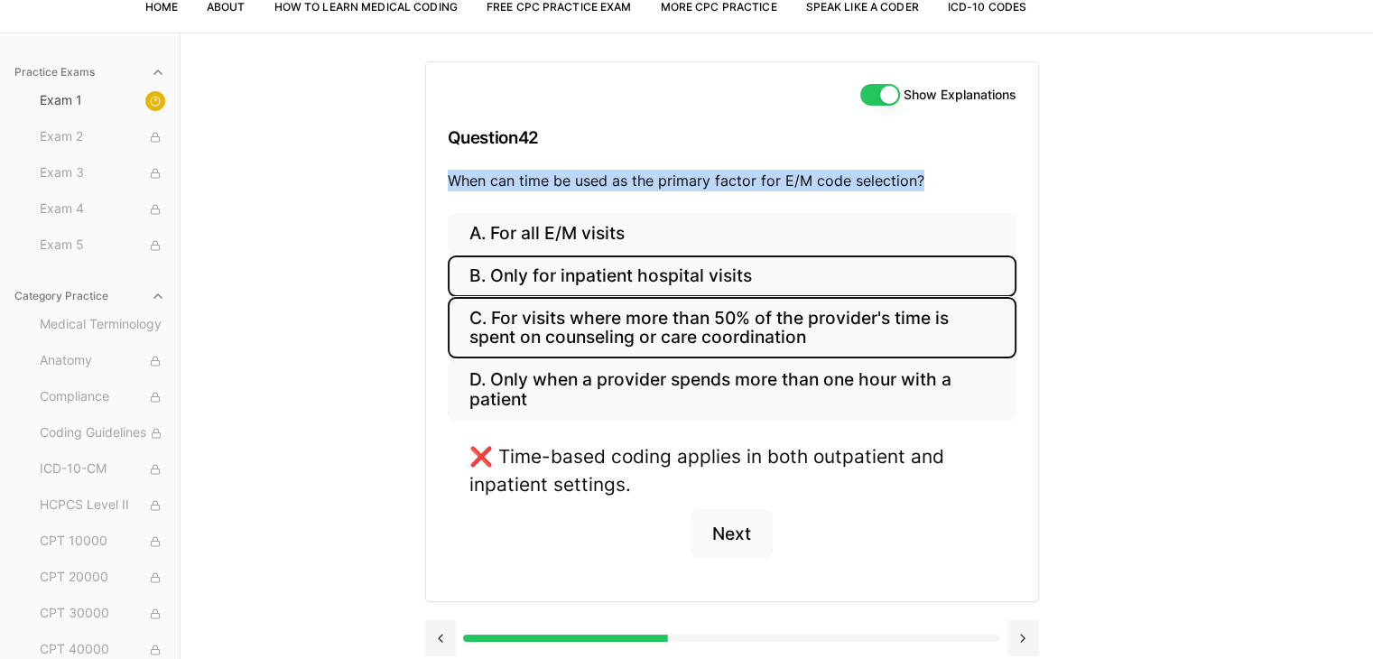
click at [628, 330] on button "C. For visits where more than 50% of the provider's time is spent on counseling…" at bounding box center [732, 327] width 569 height 61
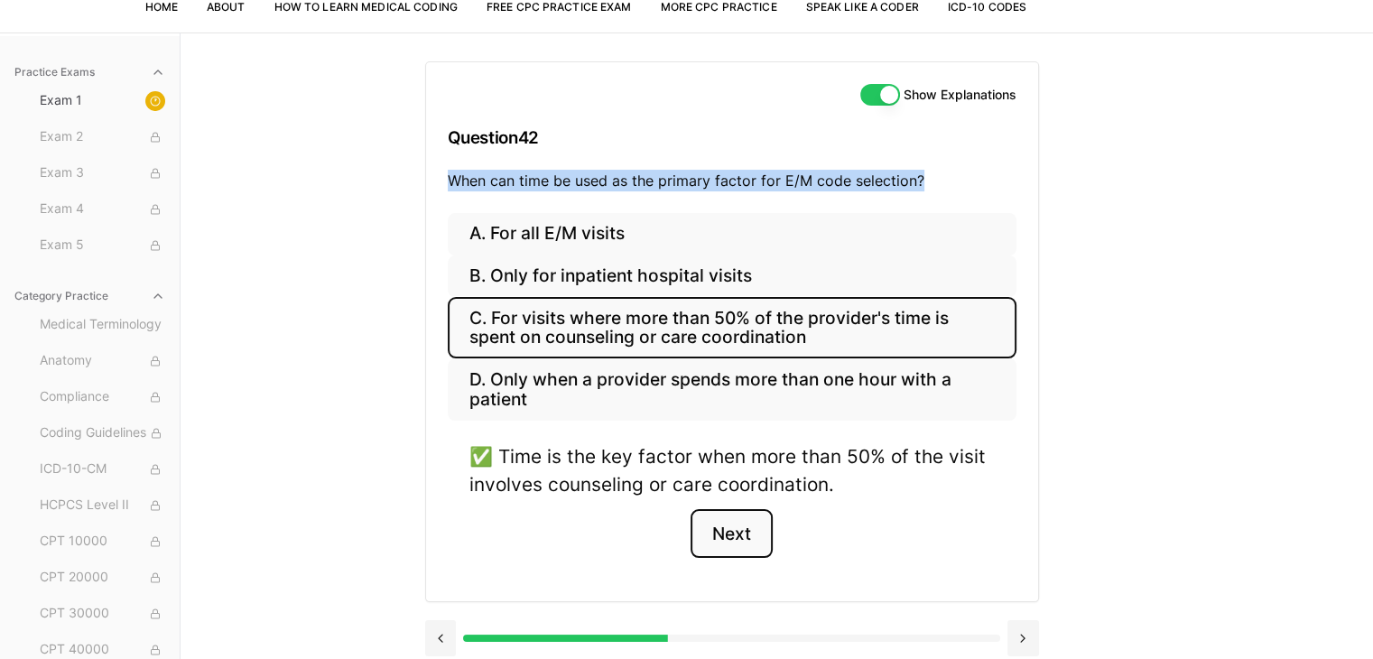
click at [735, 532] on button "Next" at bounding box center [731, 533] width 82 height 49
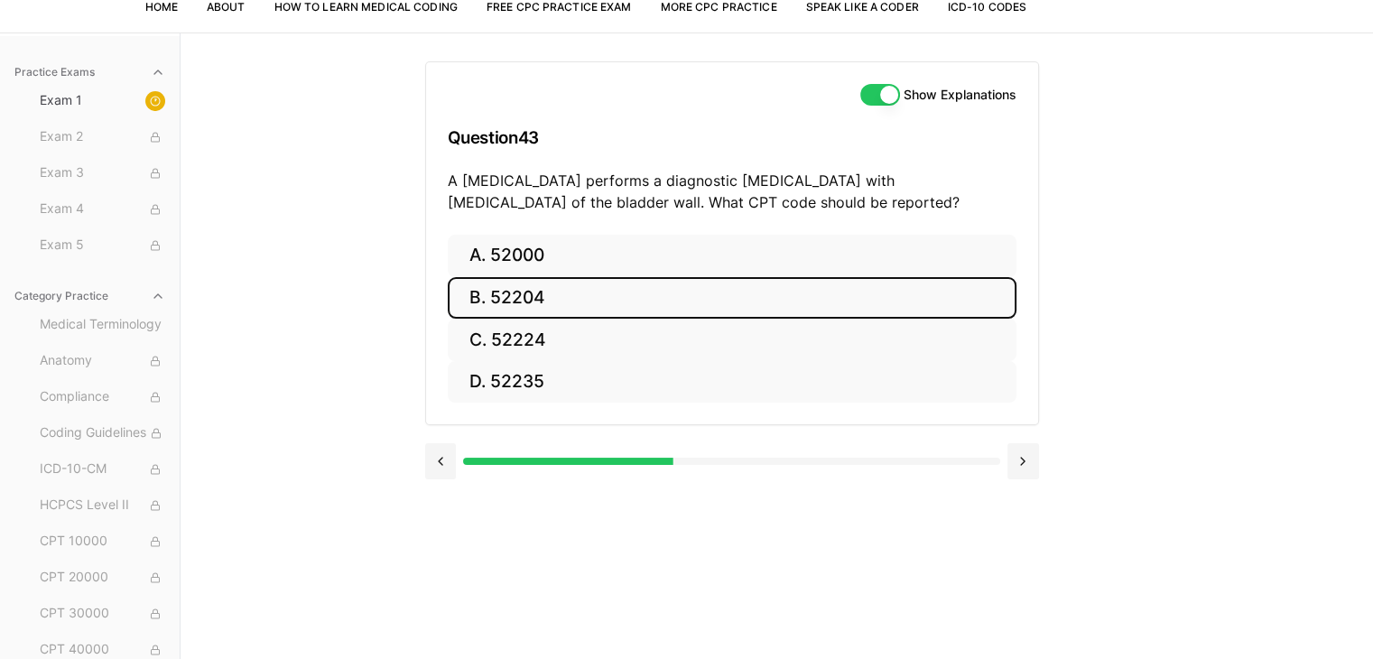
click at [581, 297] on button "B. 52204" at bounding box center [732, 298] width 569 height 42
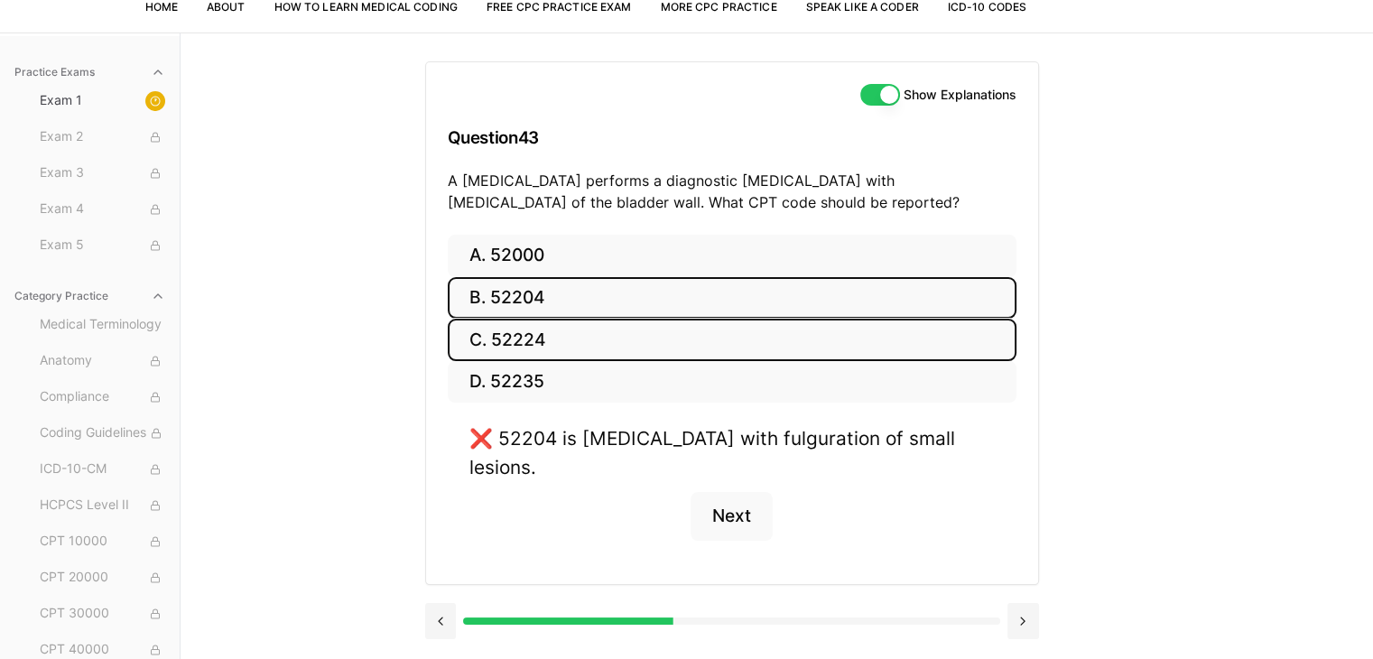
click at [579, 342] on button "C. 52224" at bounding box center [732, 340] width 569 height 42
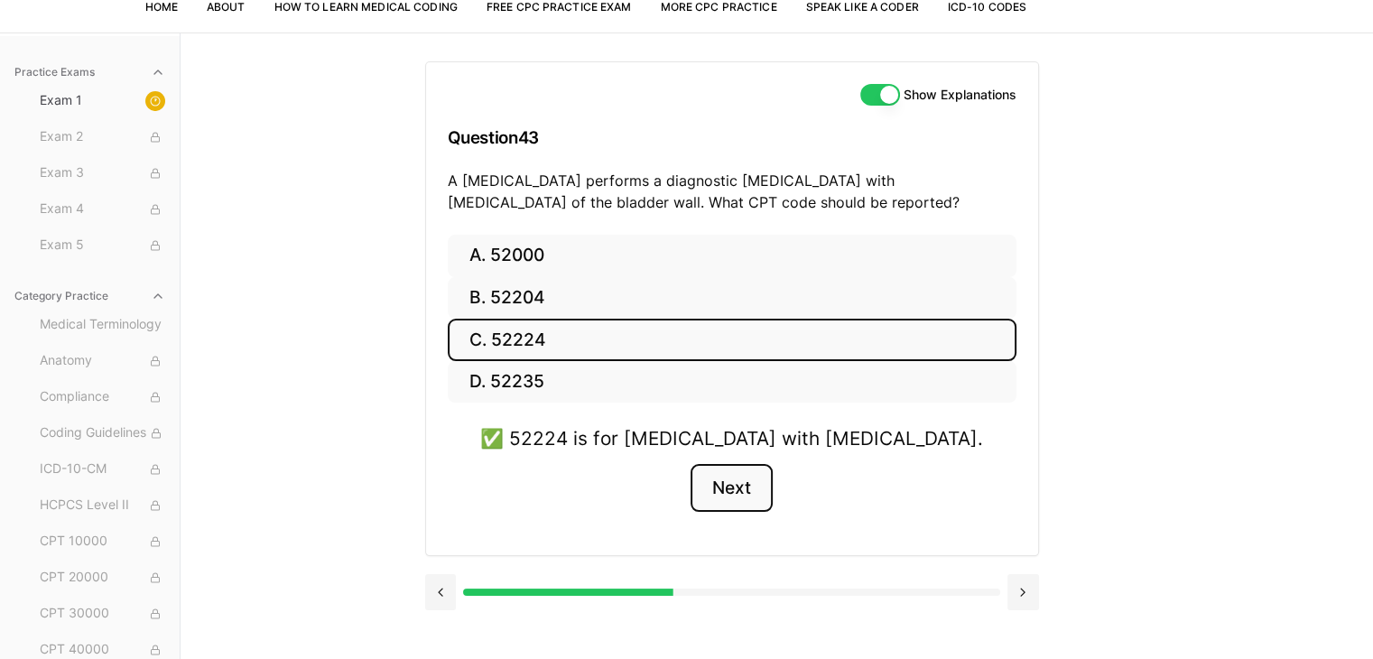
click at [736, 492] on button "Next" at bounding box center [731, 488] width 82 height 49
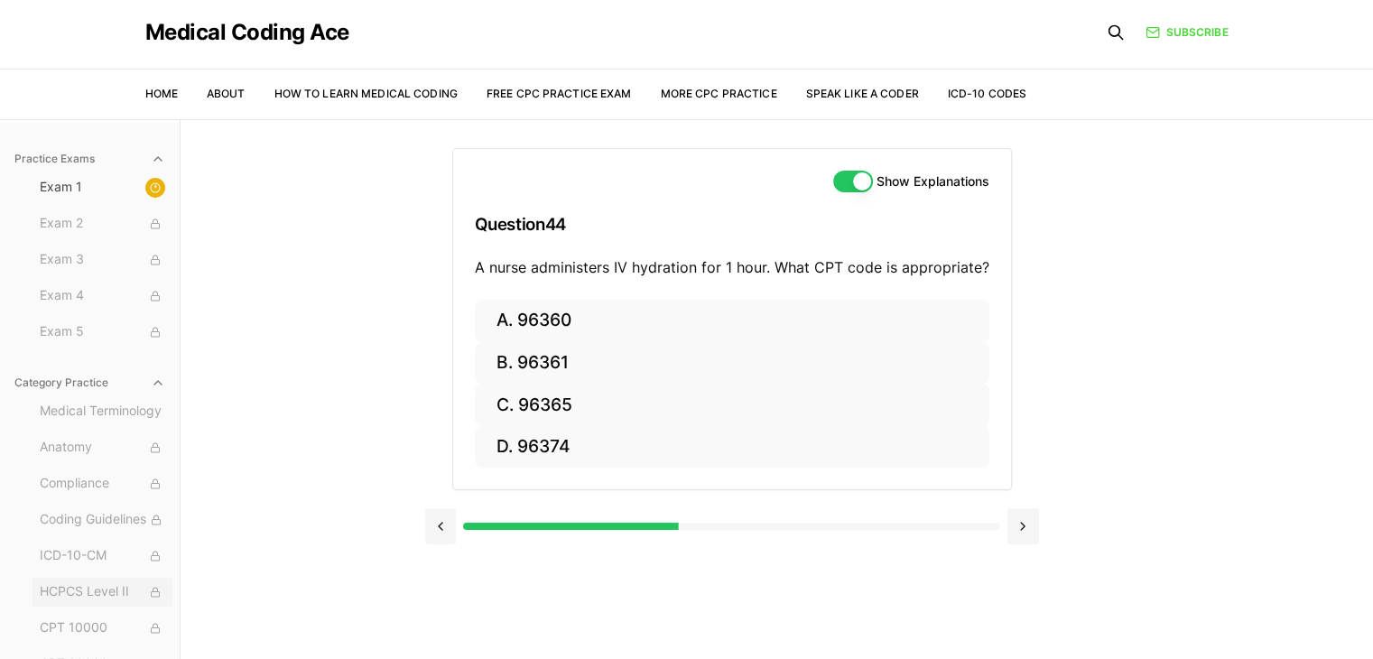
scroll to position [0, 0]
